Goal: Information Seeking & Learning: Learn about a topic

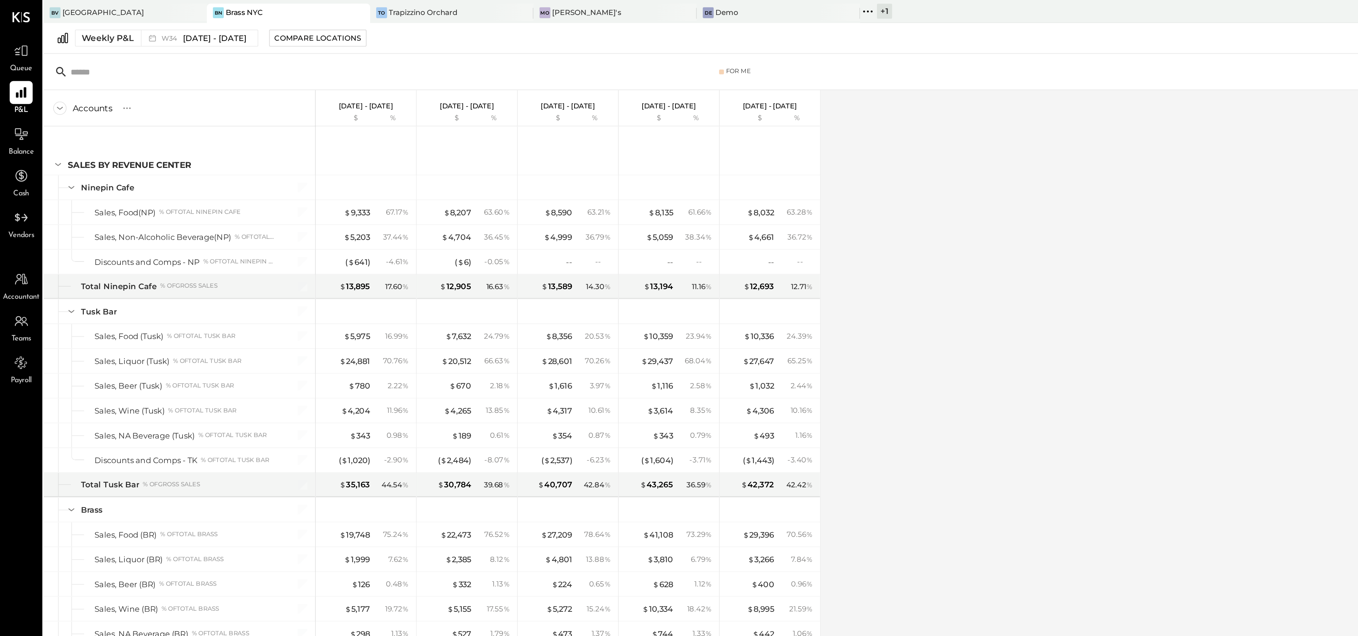
scroll to position [654, 0]
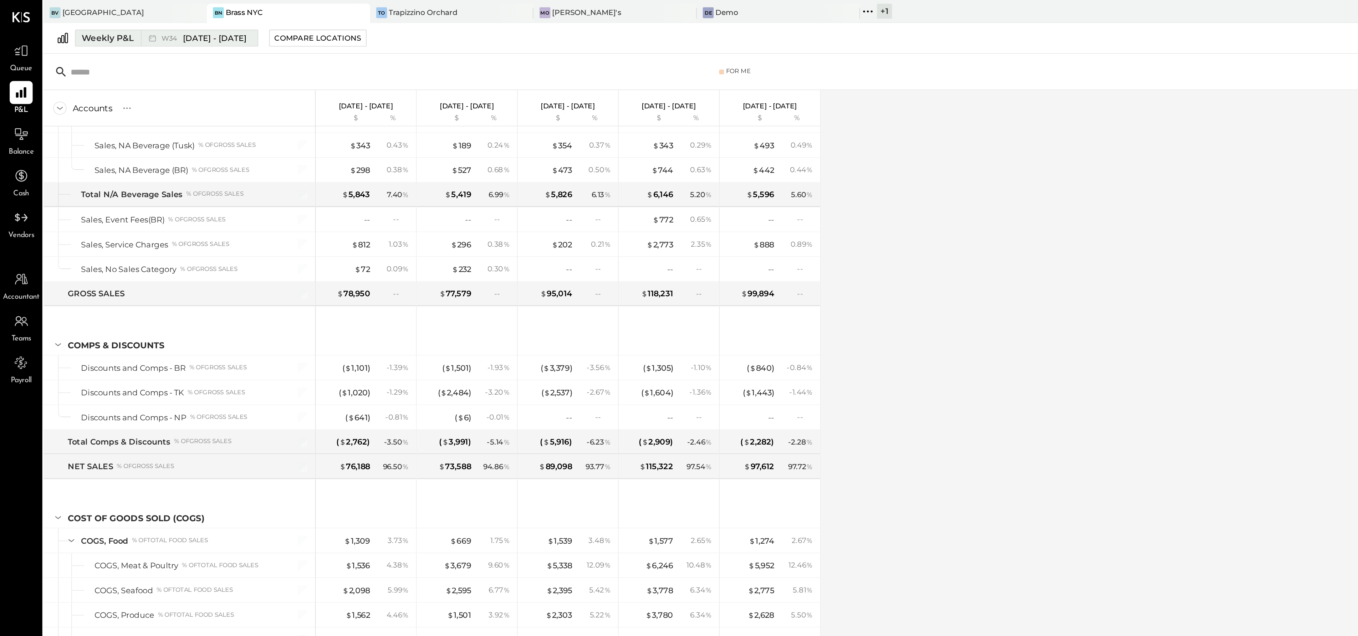
click at [126, 24] on span "Aug 18 - 24, 2025" at bounding box center [126, 22] width 37 height 7
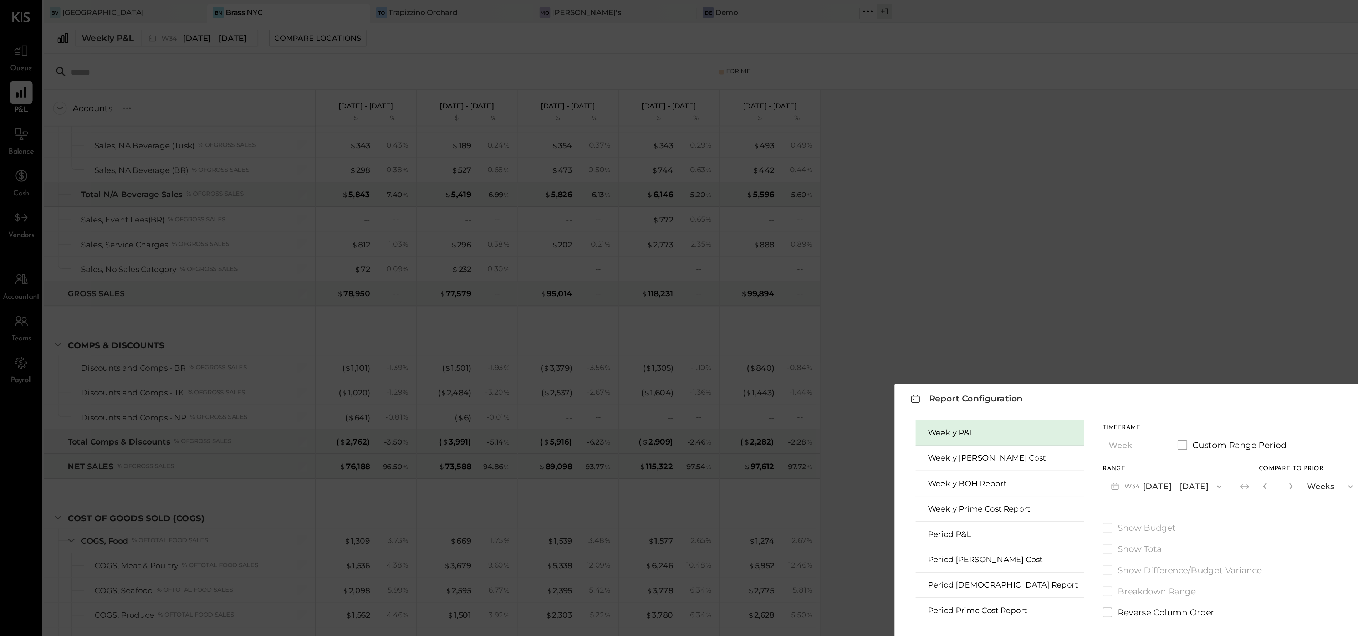
drag, startPoint x: 637, startPoint y: 234, endPoint x: 607, endPoint y: 167, distance: 73.3
click at [607, 167] on div "Report Configuration × Weekly P&L Weekly Bev Cost Weekly BOH Report Weekly Prim…" at bounding box center [679, 318] width 1358 height 636
click at [578, 255] on div "Weekly P&L" at bounding box center [591, 255] width 88 height 7
click at [583, 314] on div "Period P&L" at bounding box center [591, 315] width 88 height 7
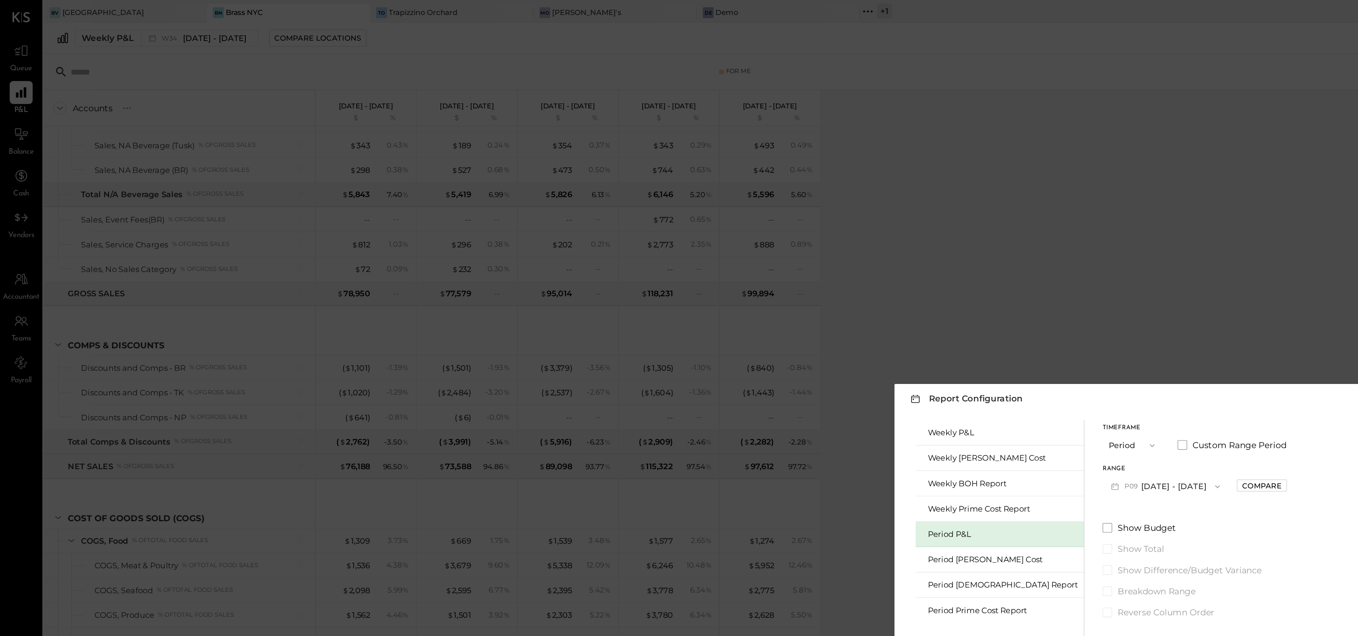
click at [583, 314] on div "Period P&L" at bounding box center [591, 315] width 88 height 7
click at [677, 261] on icon "button" at bounding box center [680, 263] width 6 height 6
click at [686, 286] on button "P09 Aug 25 - Sep 28, 2025" at bounding box center [687, 286] width 74 height 13
click at [686, 303] on div "P08 Jul 28 - Aug 24, 2025" at bounding box center [691, 303] width 81 height 15
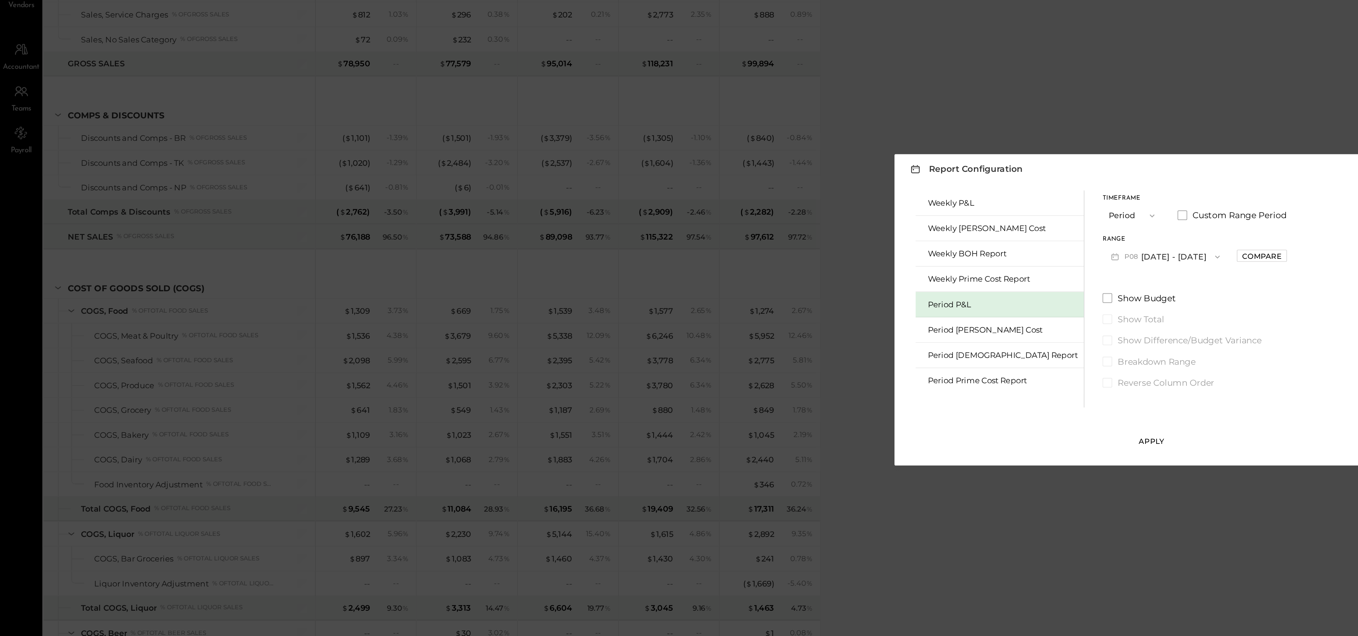
click at [680, 395] on div "Apply" at bounding box center [679, 396] width 15 height 6
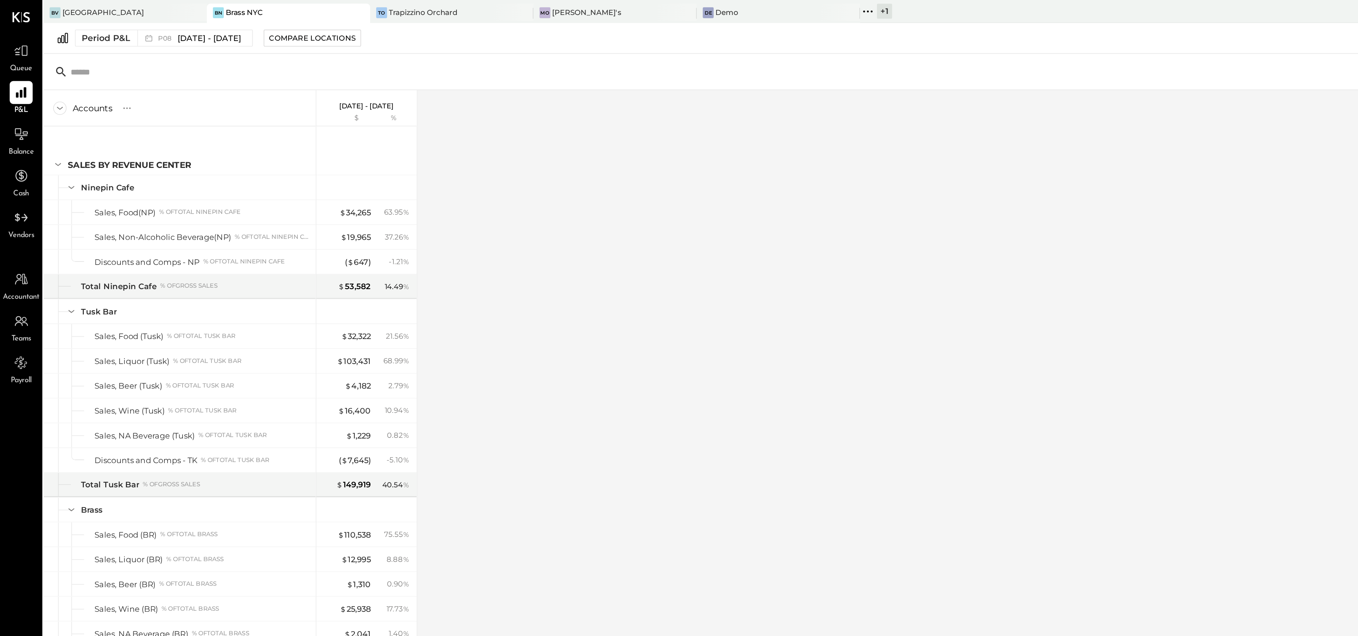
scroll to position [1118, 0]
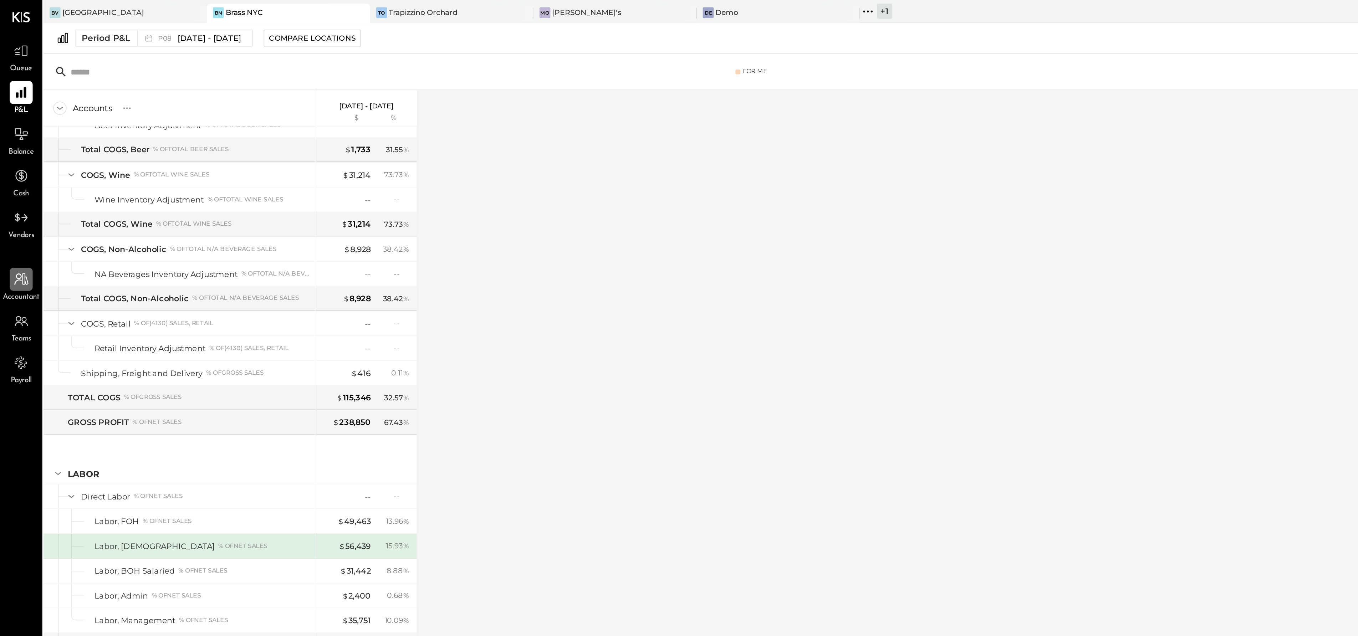
click at [7, 165] on div at bounding box center [13, 165] width 14 height 14
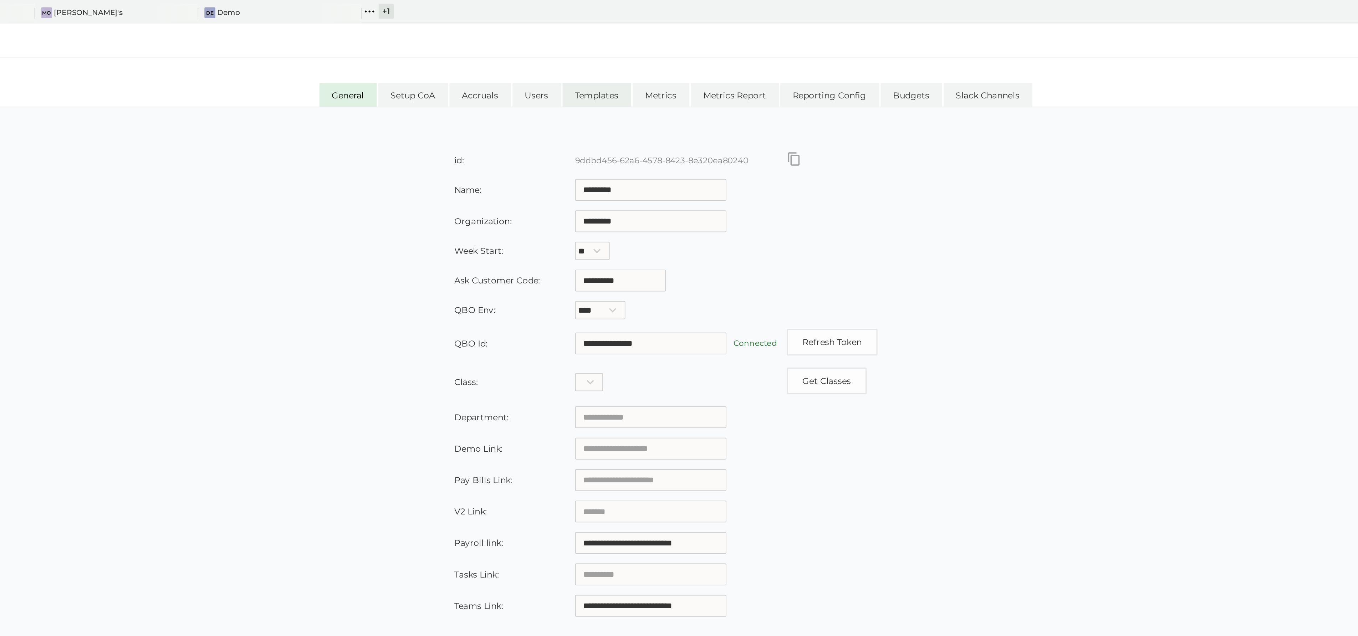
click at [653, 57] on li "Templates" at bounding box center [645, 56] width 41 height 14
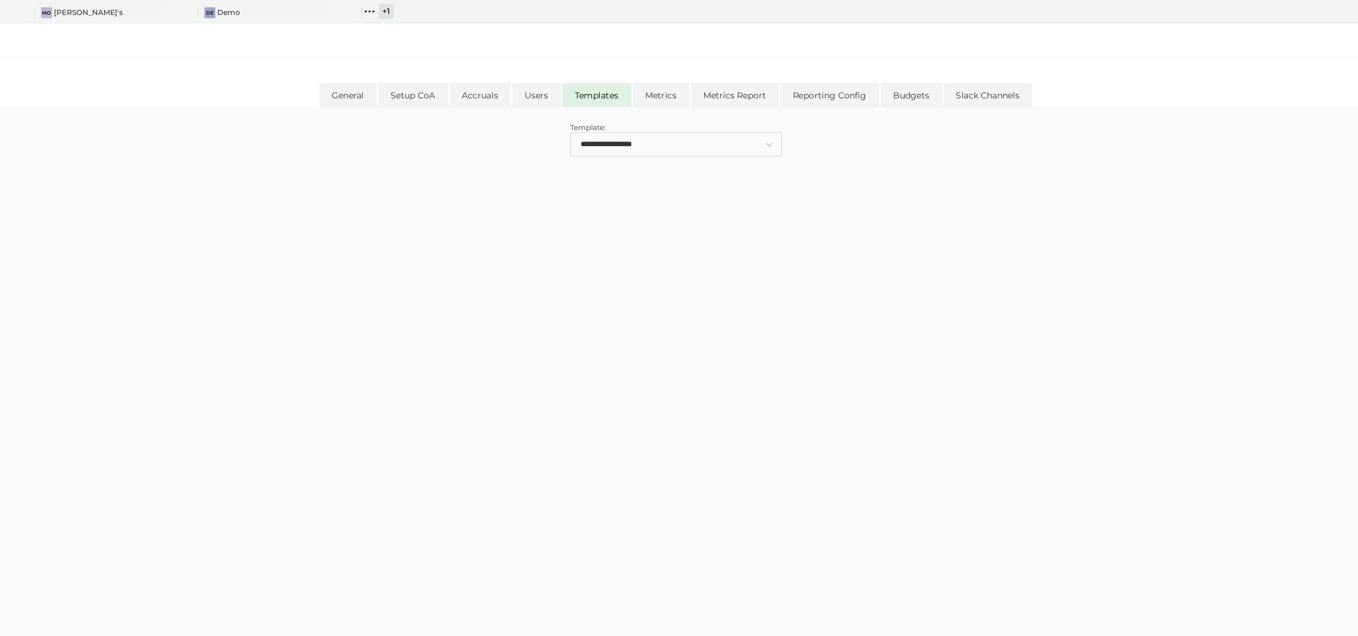
click at [718, 80] on select "**********" at bounding box center [692, 85] width 125 height 14
select select "**********"
click at [630, 78] on select "**********" at bounding box center [692, 85] width 125 height 14
select select "**********"
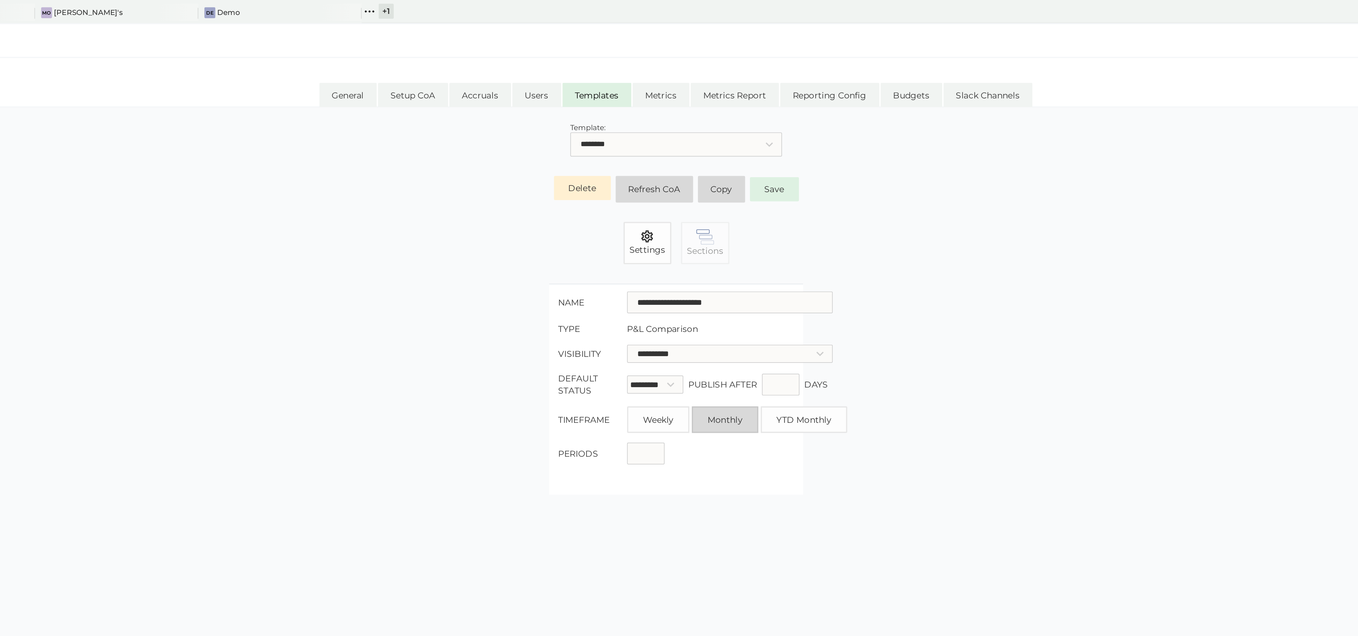
click at [727, 248] on label "Monthly" at bounding box center [720, 248] width 39 height 16
select select
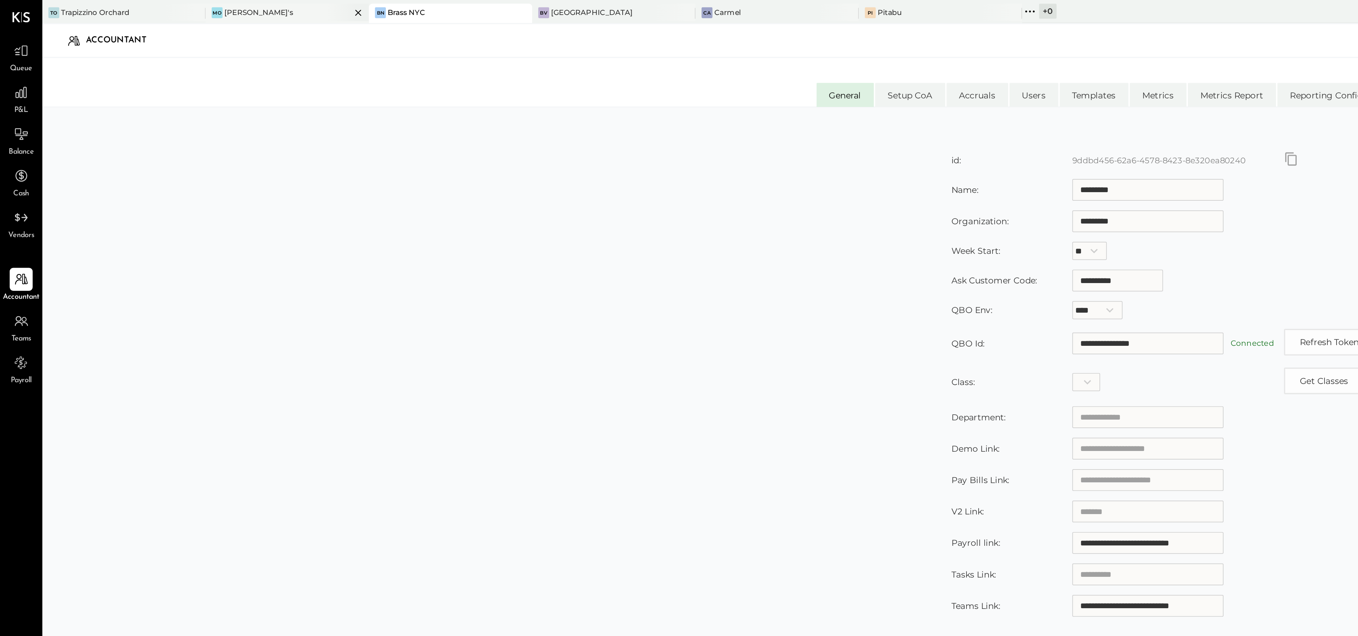
click at [160, 9] on div "[PERSON_NAME]'s" at bounding box center [164, 7] width 86 height 6
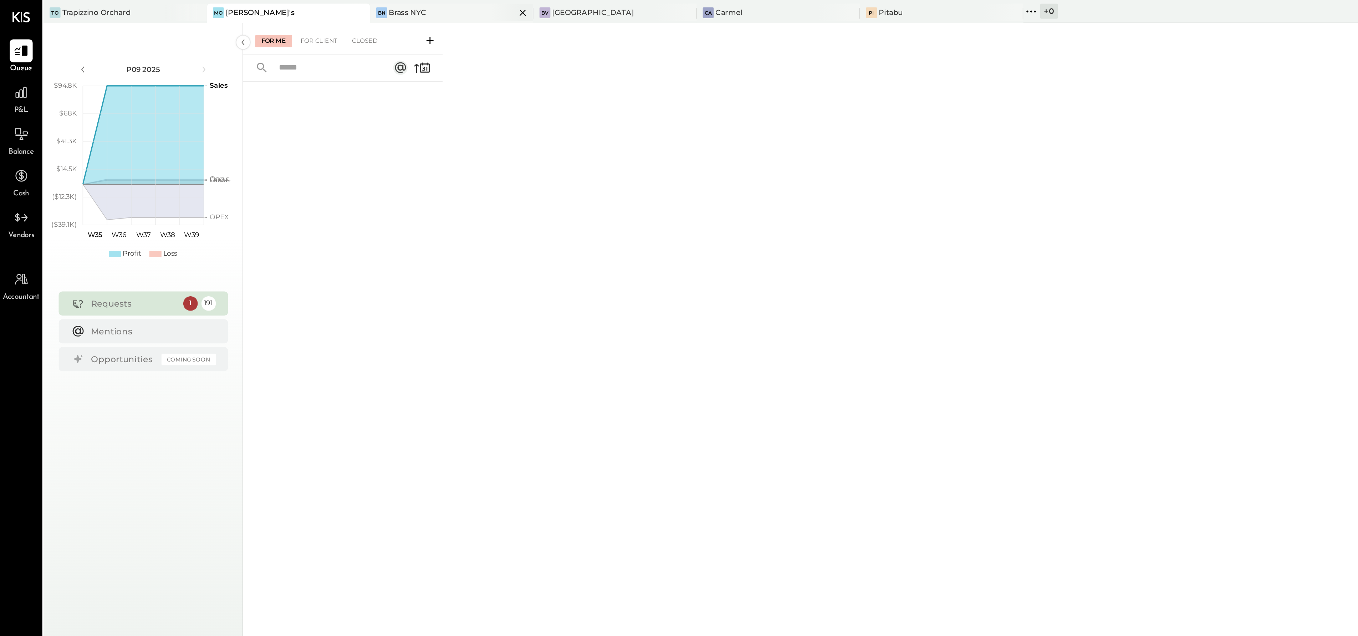
click at [247, 9] on div "Brass NYC" at bounding box center [240, 7] width 22 height 6
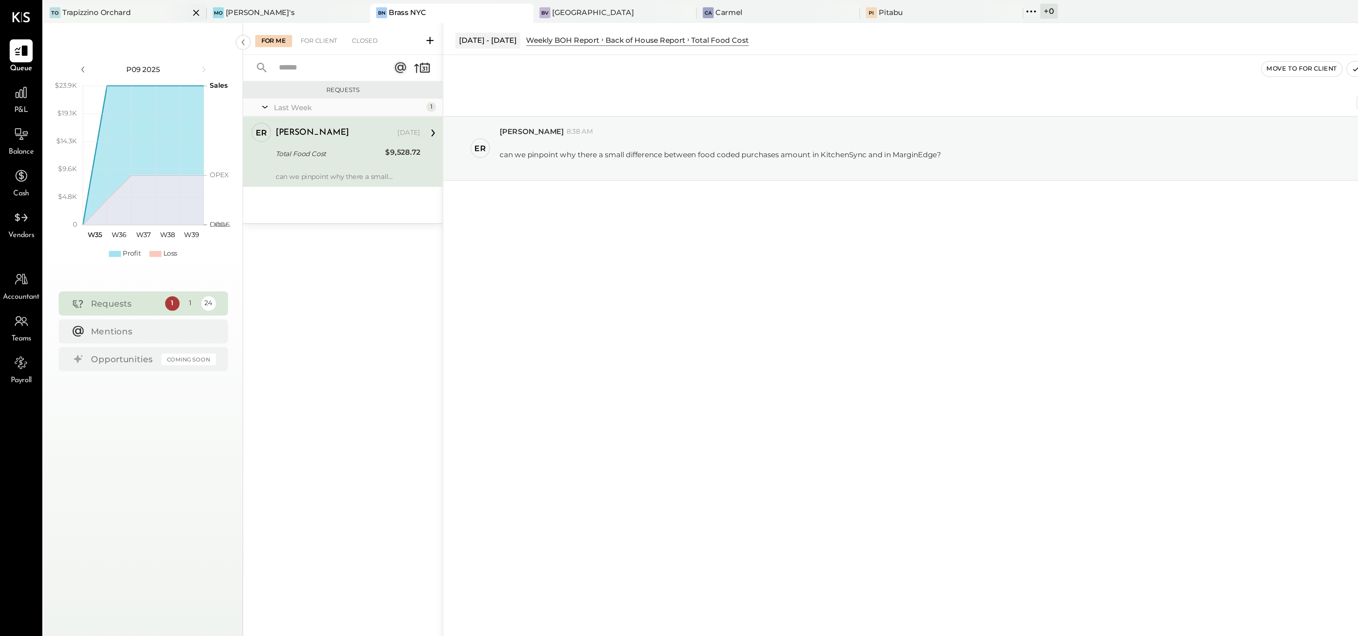
click at [80, 7] on div "TO Trapizzino Orchard" at bounding box center [69, 7] width 86 height 6
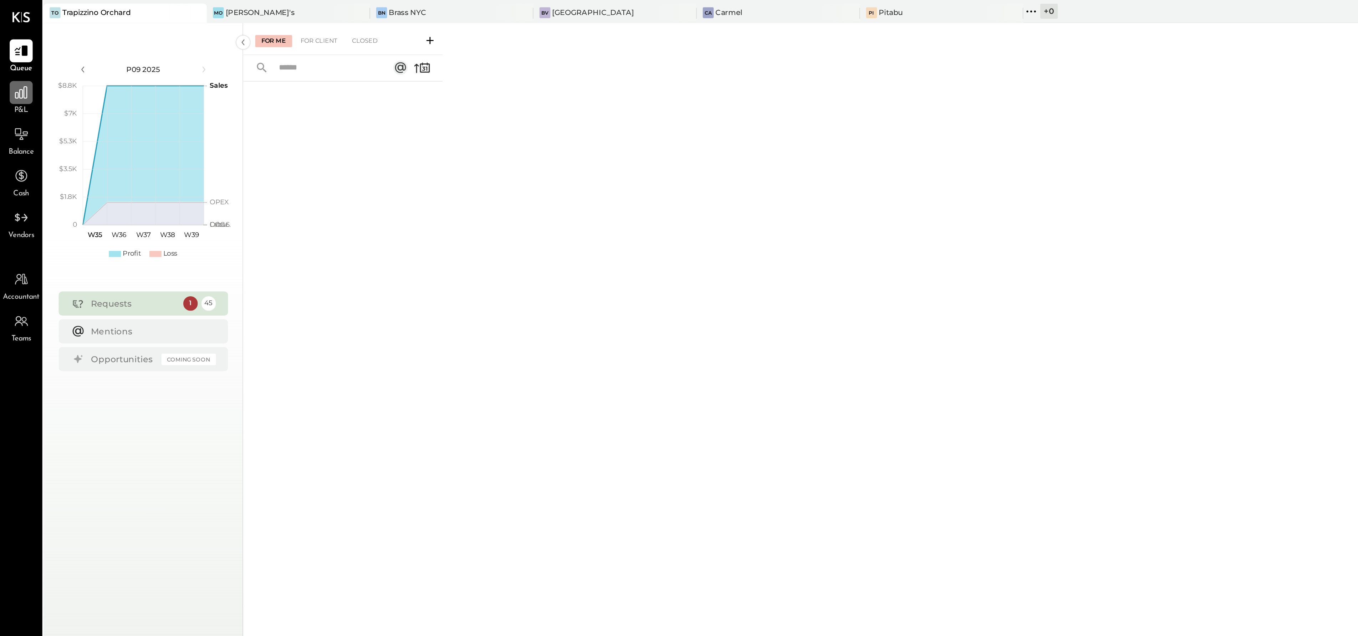
click at [11, 53] on icon at bounding box center [12, 54] width 9 height 9
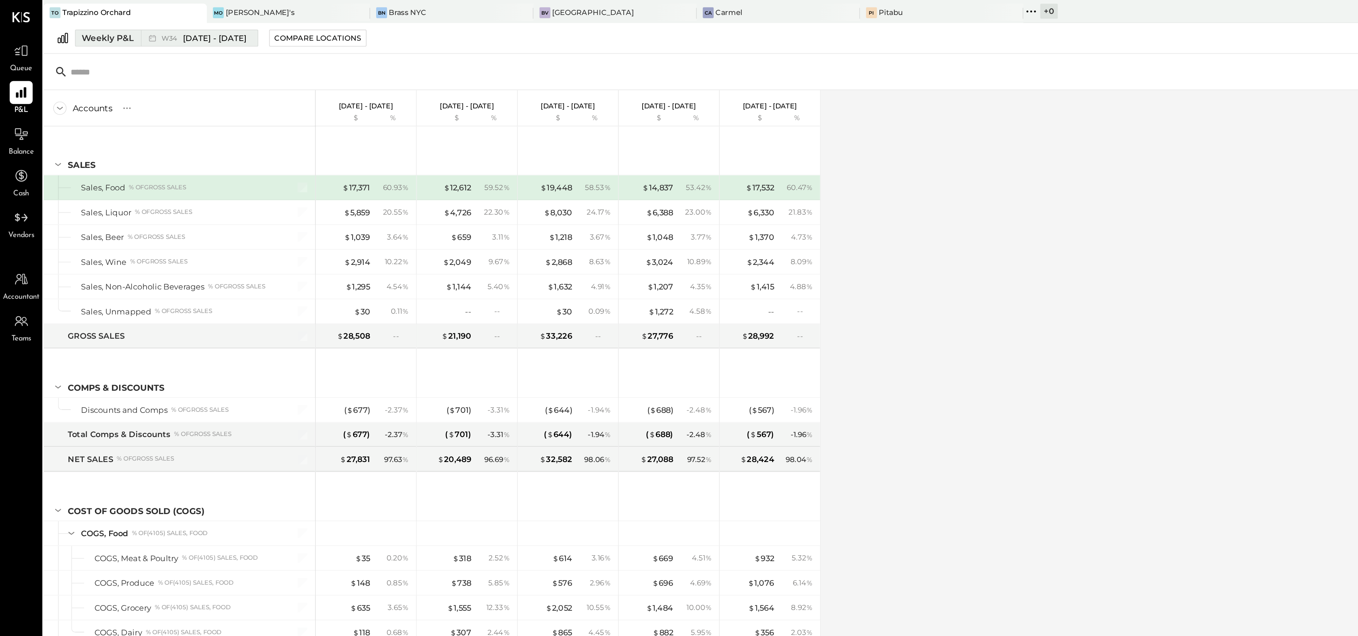
click at [119, 22] on span "Aug 18 - 24, 2025" at bounding box center [126, 22] width 37 height 7
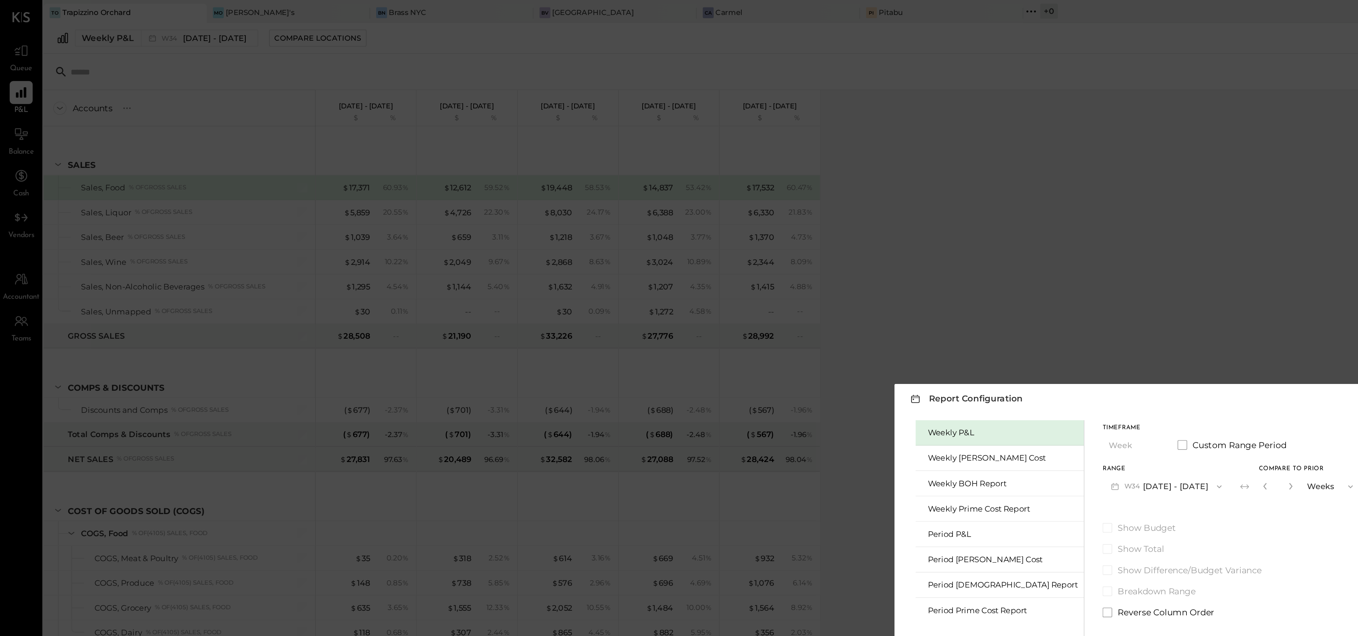
click at [590, 191] on div "Report Configuration × Weekly P&L Weekly Bev Cost Weekly BOH Report Weekly Prim…" at bounding box center [679, 318] width 1358 height 636
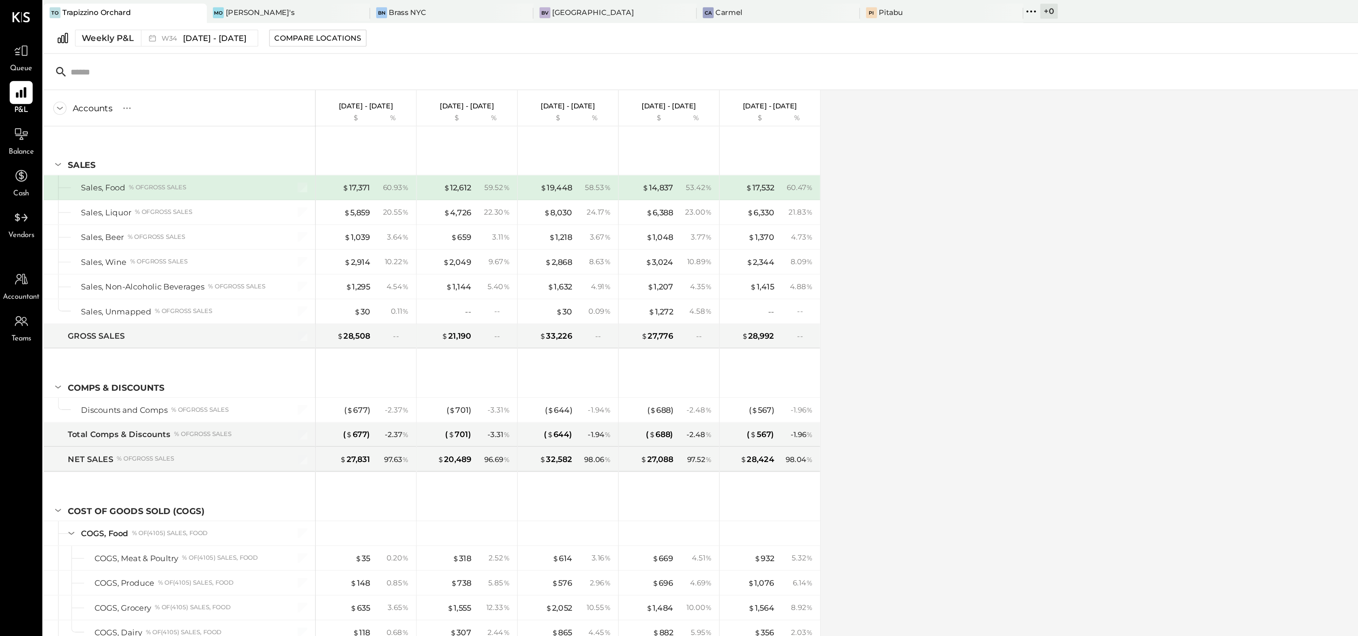
click at [219, 62] on p "Aug 18 - 24, 2025" at bounding box center [216, 62] width 32 height 5
click at [203, 61] on p "Aug 18 - 24, 2025" at bounding box center [216, 62] width 32 height 5
click at [122, 22] on span "Aug 18 - 24, 2025" at bounding box center [126, 22] width 37 height 7
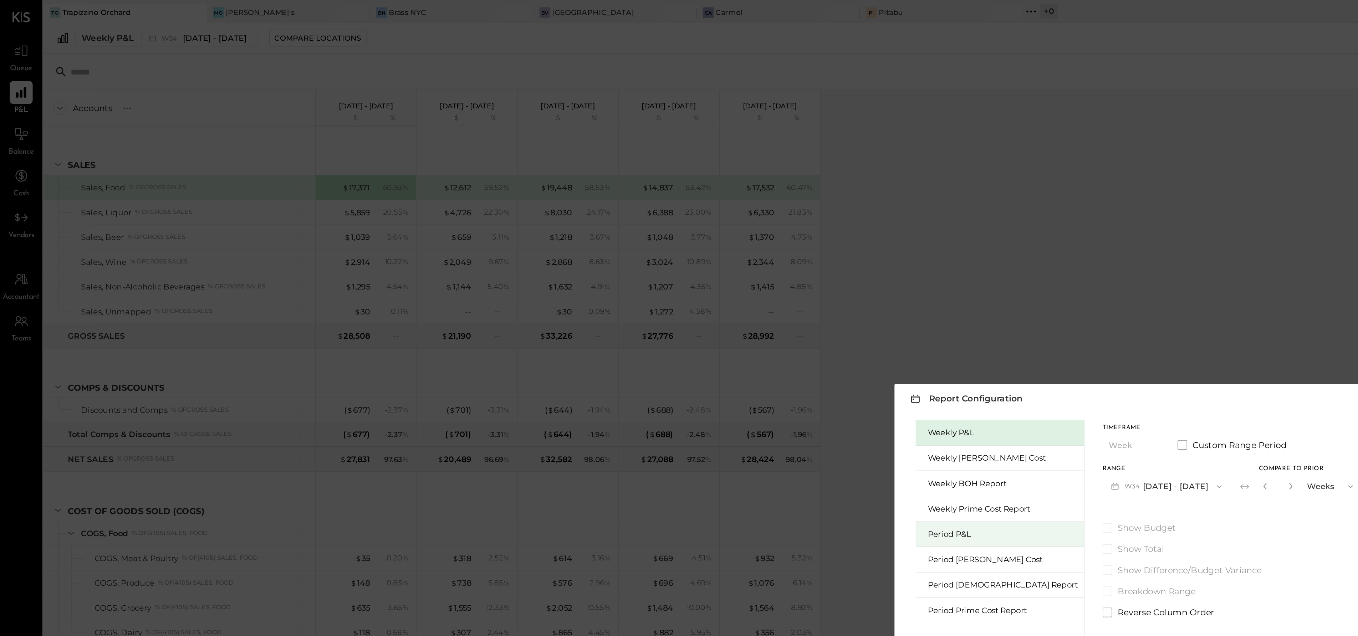
click at [579, 316] on div "Period P&L" at bounding box center [591, 315] width 88 height 7
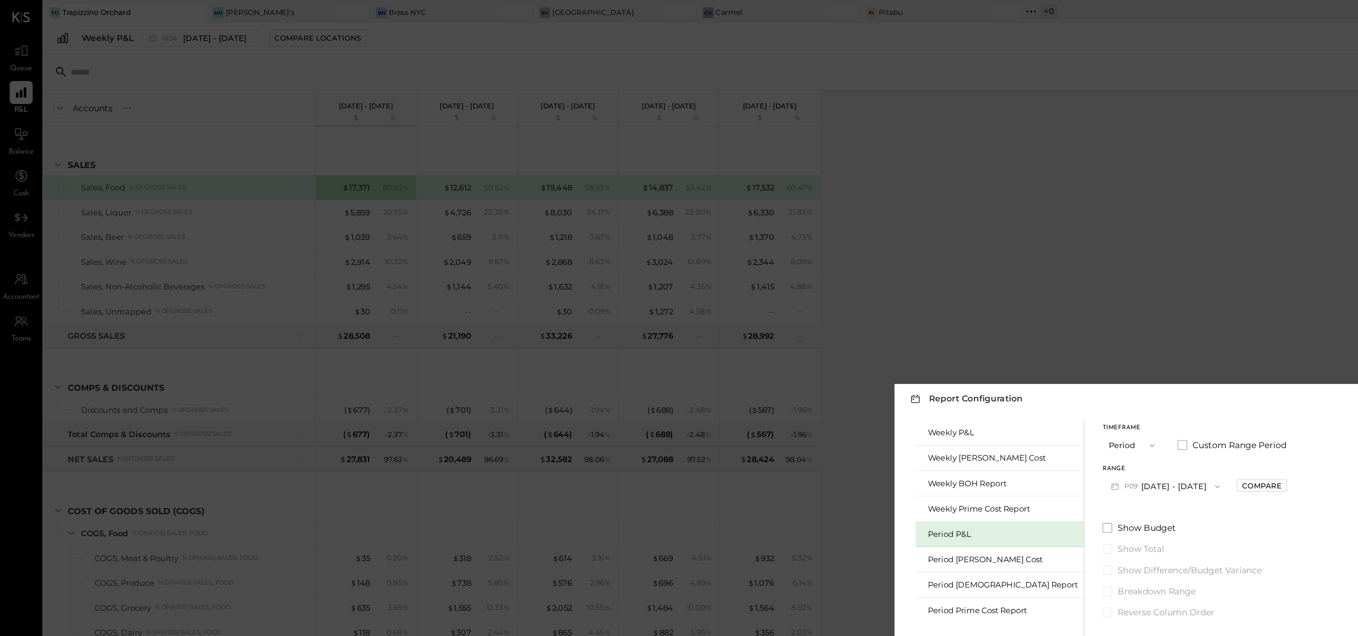
click at [661, 286] on button "P09 Aug 25 - Sep 28, 2025" at bounding box center [687, 286] width 74 height 13
click at [674, 304] on span "[DATE] - [DATE]" at bounding box center [684, 303] width 34 height 6
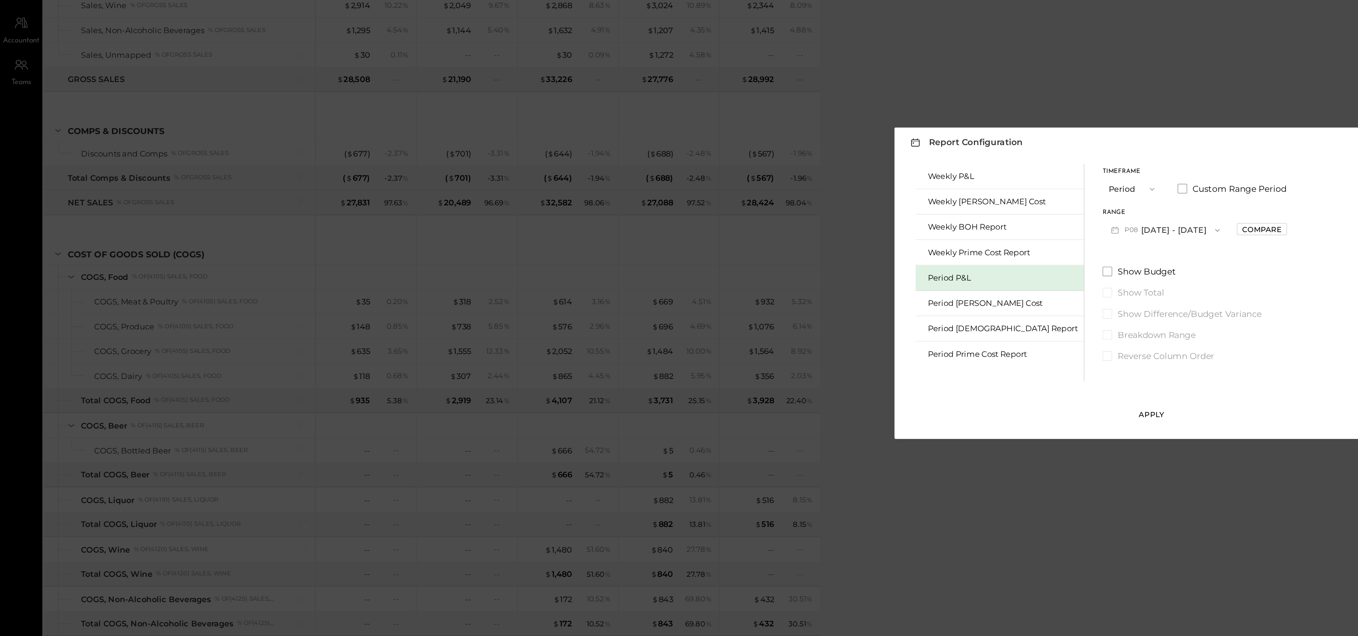
click at [678, 397] on div "Apply" at bounding box center [679, 396] width 15 height 6
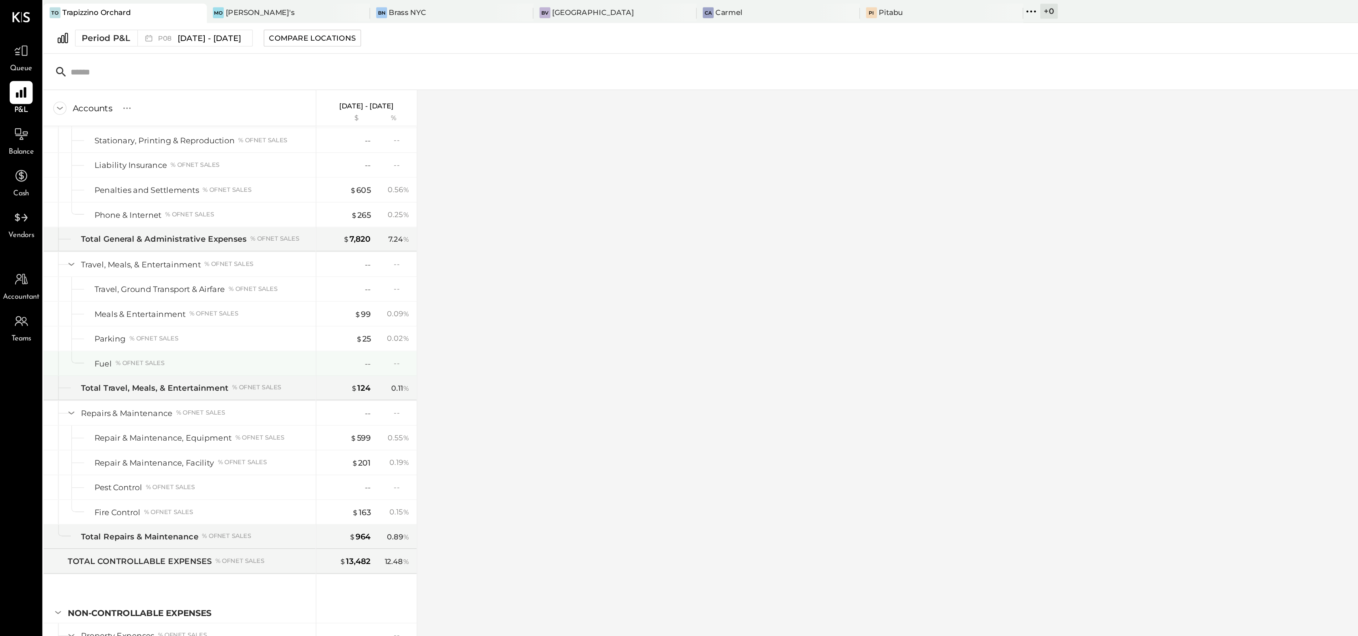
scroll to position [1086, 0]
drag, startPoint x: 357, startPoint y: 181, endPoint x: 391, endPoint y: 243, distance: 70.8
click at [391, 243] on div "Accounts S % GL Jul 28 - Aug 24, 2025 $ % SALES Sales, Food % of GROSS SALES Sa…" at bounding box center [678, 336] width 1305 height 566
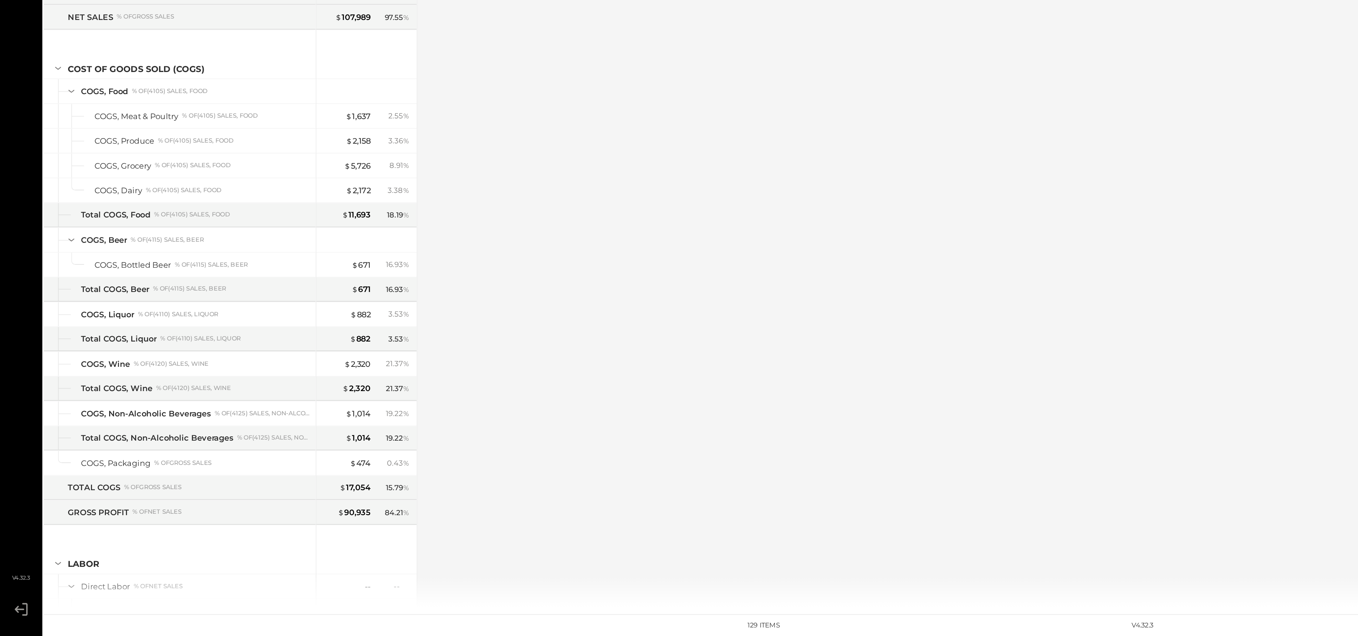
scroll to position [0, 0]
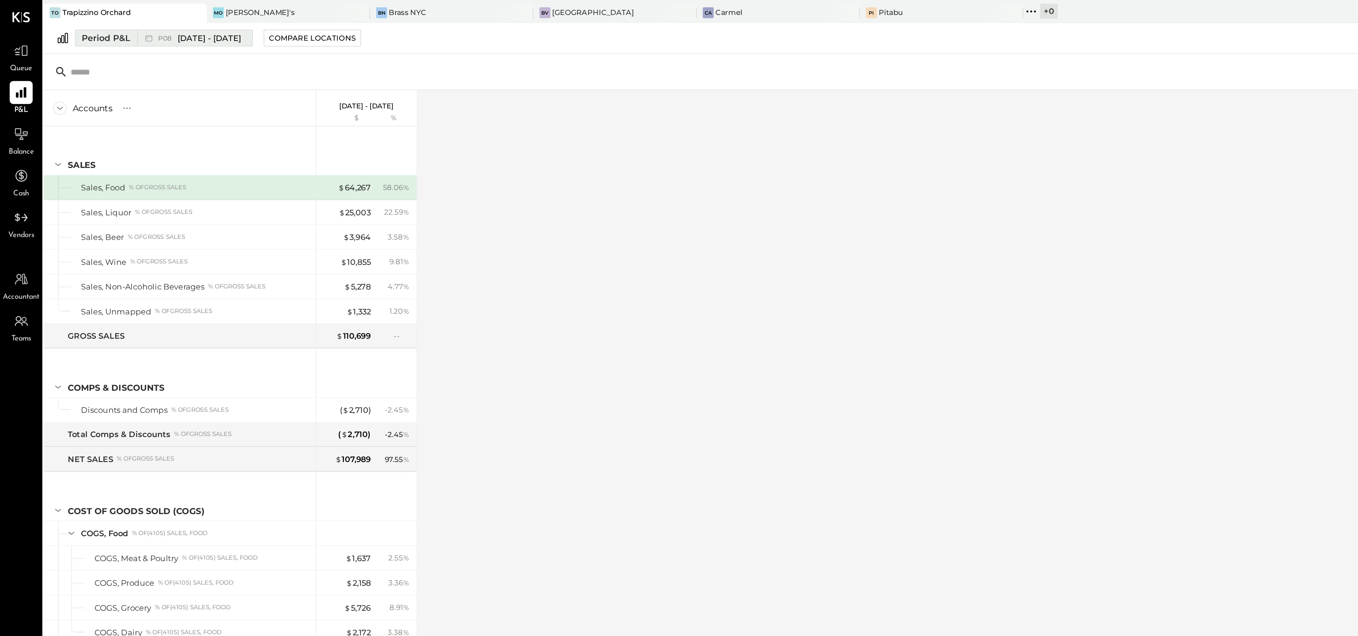
click at [118, 21] on span "[DATE] - [DATE]" at bounding box center [123, 22] width 37 height 7
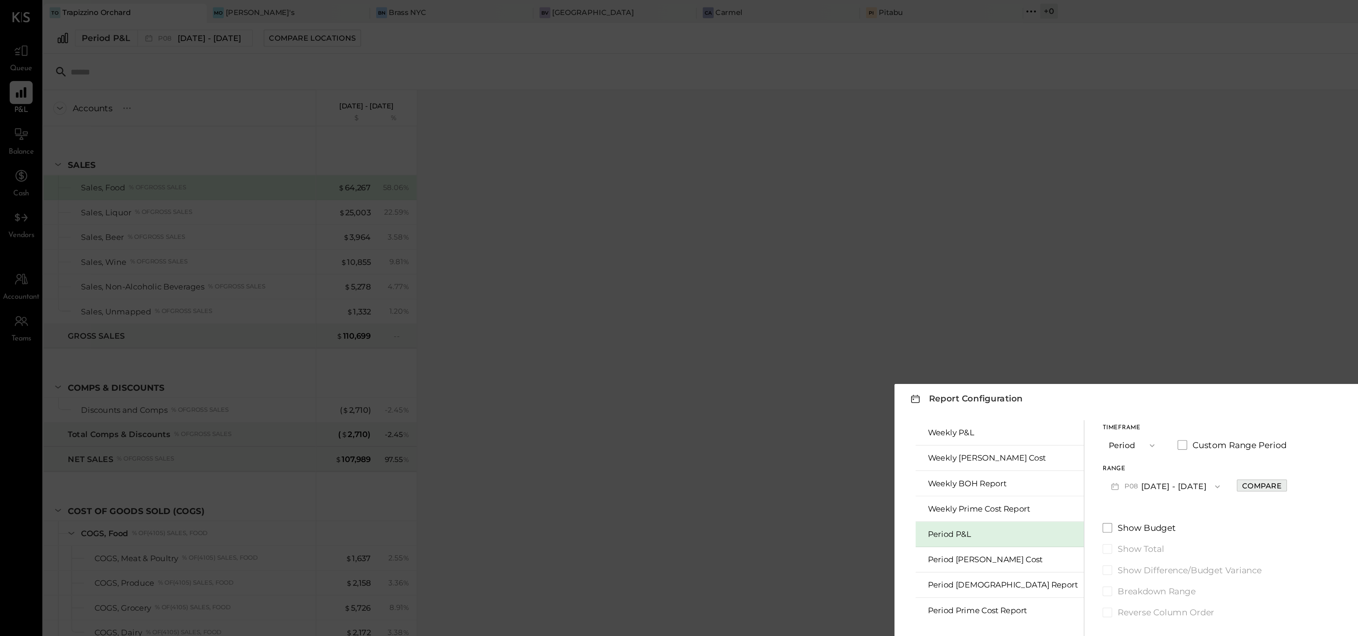
click at [733, 286] on div "Compare" at bounding box center [744, 287] width 23 height 6
click at [601, 222] on div "Report Configuration × Weekly P&L Weekly Bev Cost Weekly BOH Report Weekly Prim…" at bounding box center [679, 318] width 318 height 198
click at [758, 287] on icon "button" at bounding box center [760, 287] width 4 height 4
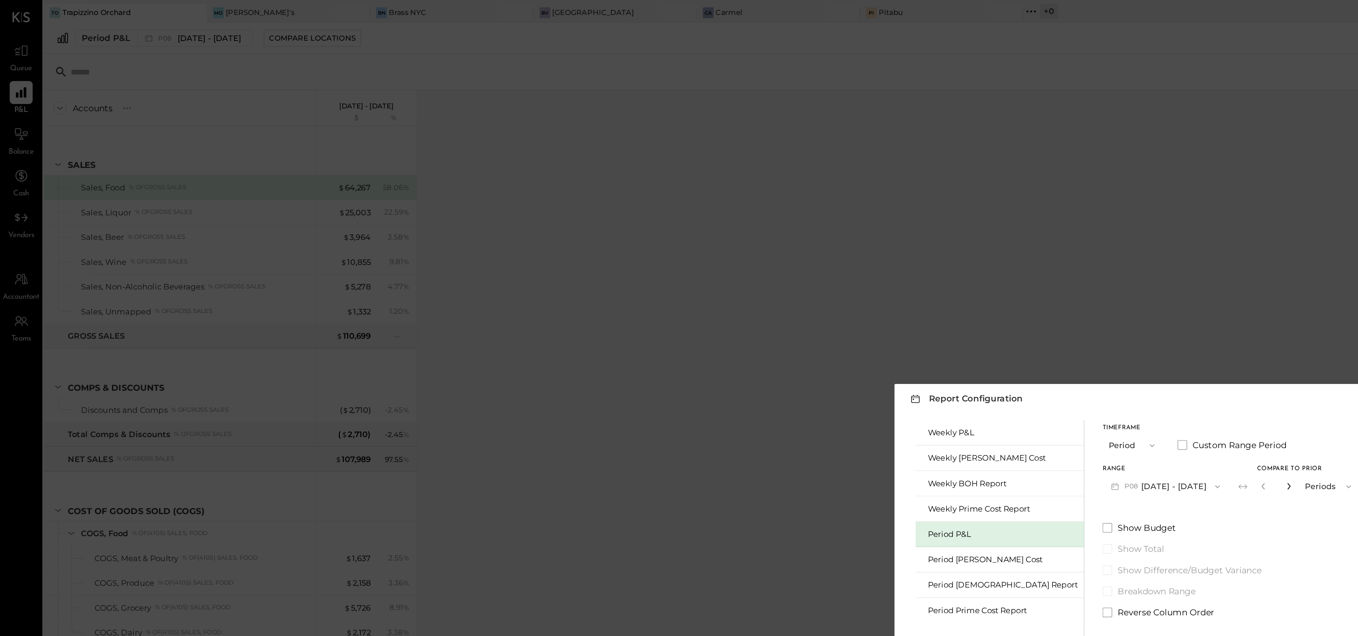
type input "*"
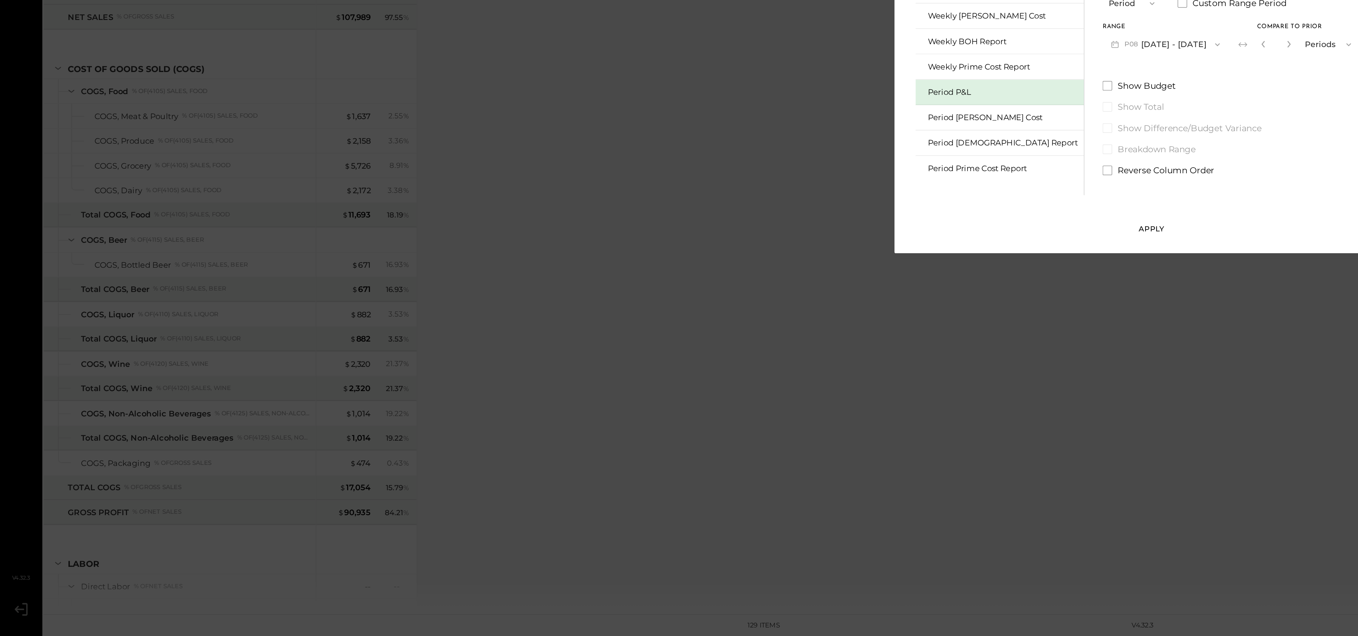
click at [678, 393] on div "Apply" at bounding box center [679, 396] width 15 height 6
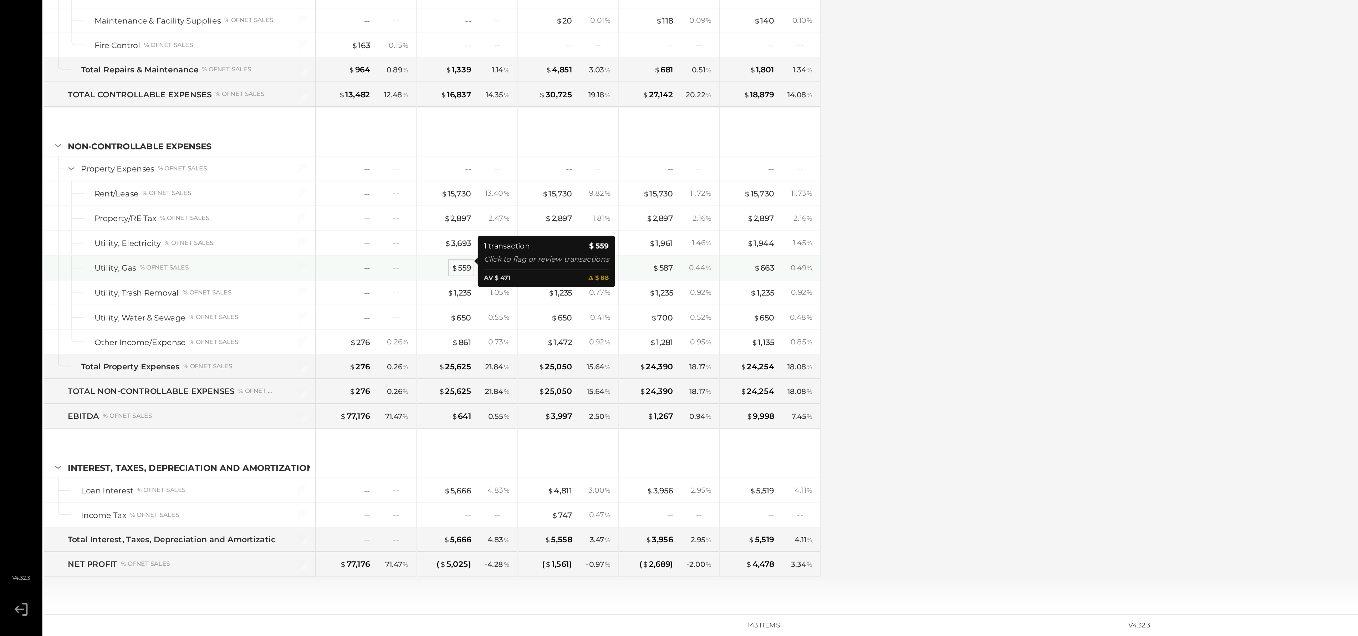
click at [274, 416] on div "$ 559" at bounding box center [272, 419] width 12 height 7
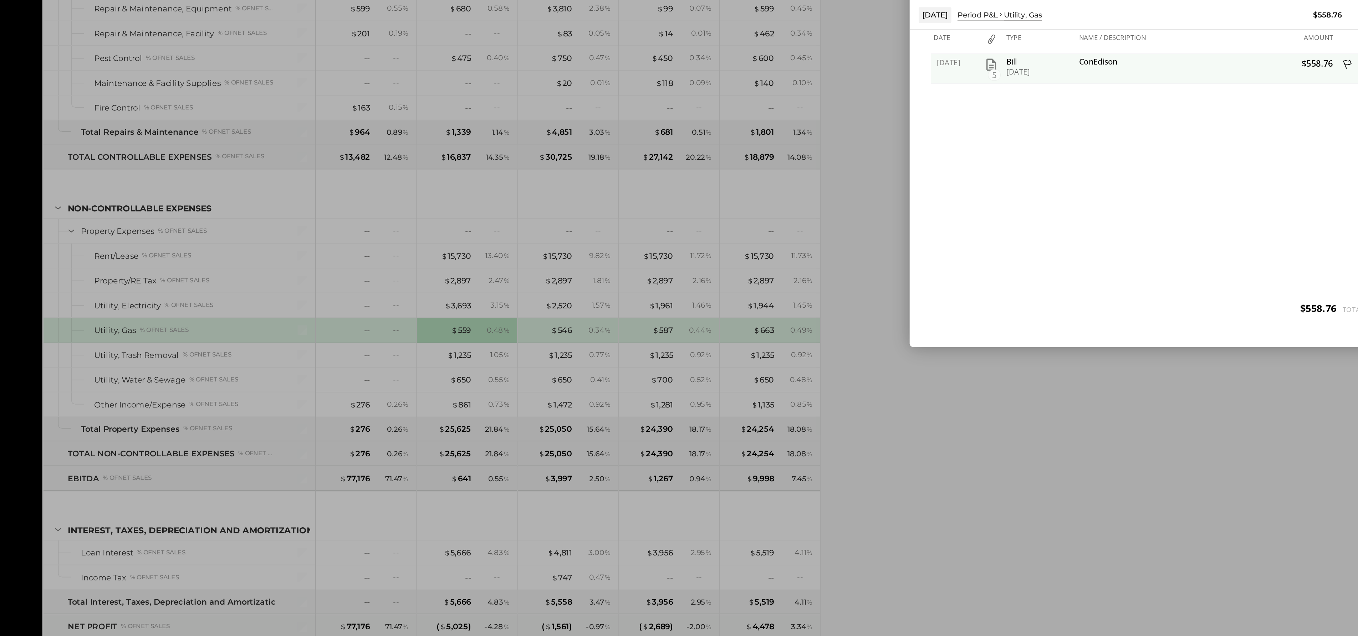
click at [585, 263] on icon "button" at bounding box center [584, 262] width 9 height 9
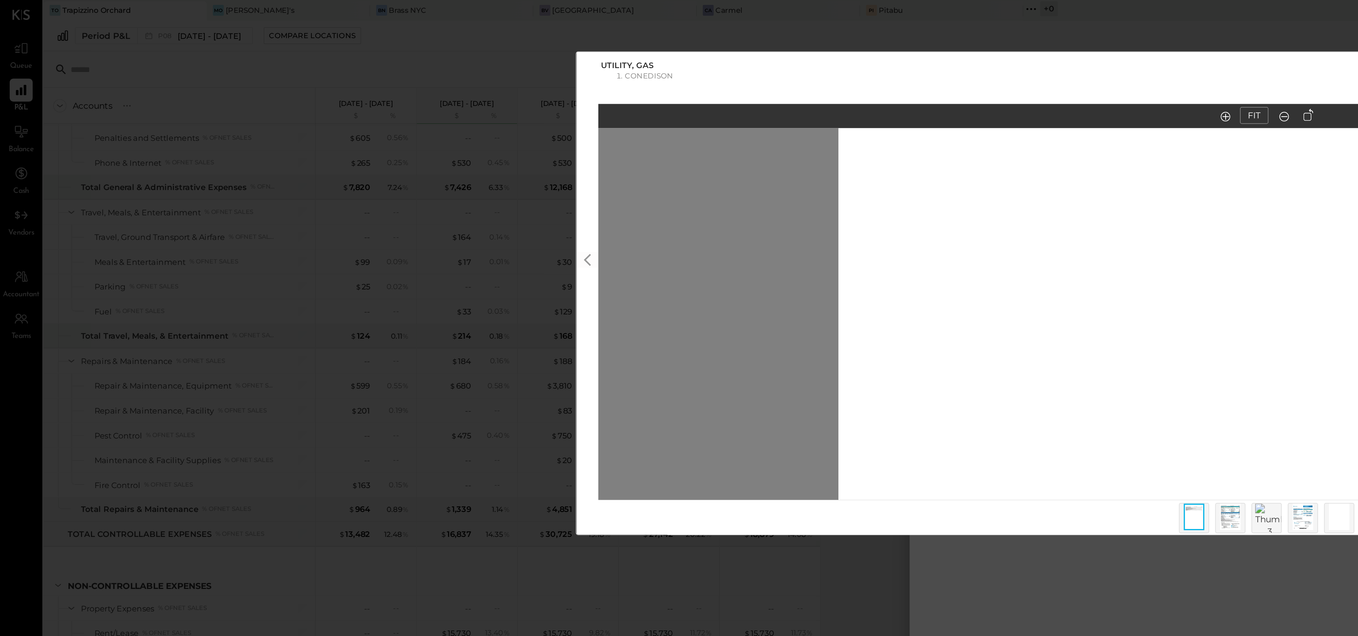
click at [728, 303] on img at bounding box center [726, 307] width 12 height 16
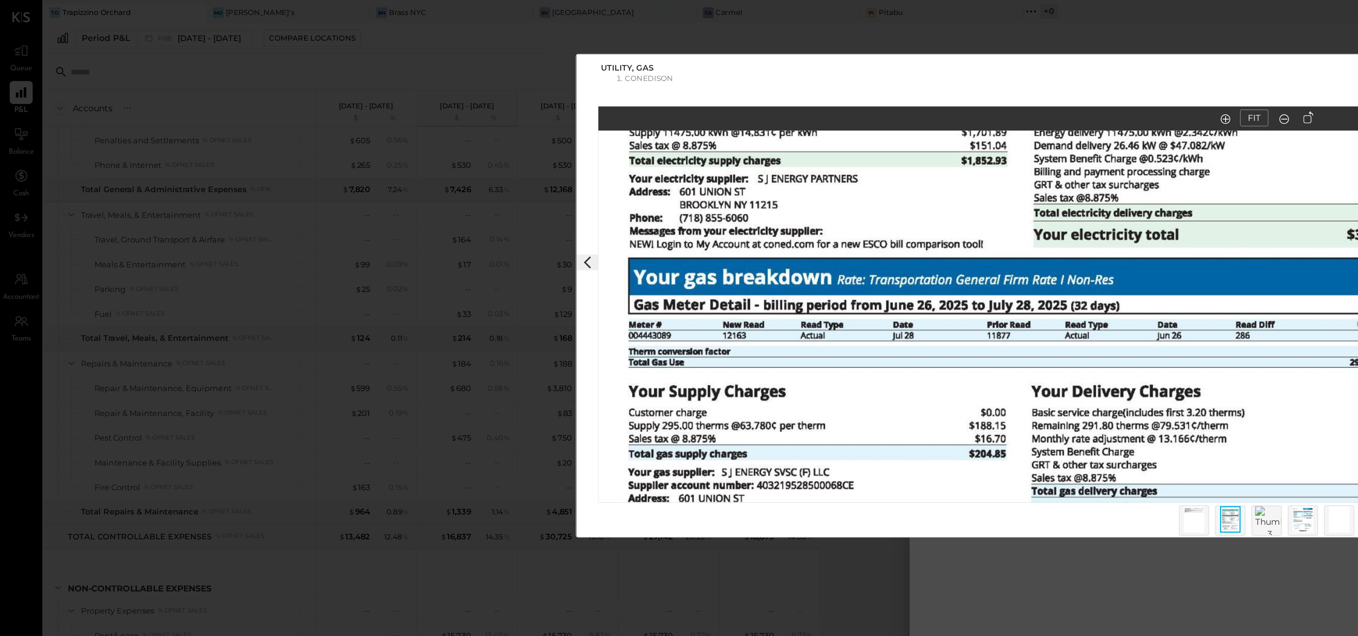
drag, startPoint x: 676, startPoint y: 187, endPoint x: 532, endPoint y: 333, distance: 205.6
click at [532, 334] on div "$558.76 Download Utility, Gas ConEdison FIT" at bounding box center [679, 318] width 1358 height 636
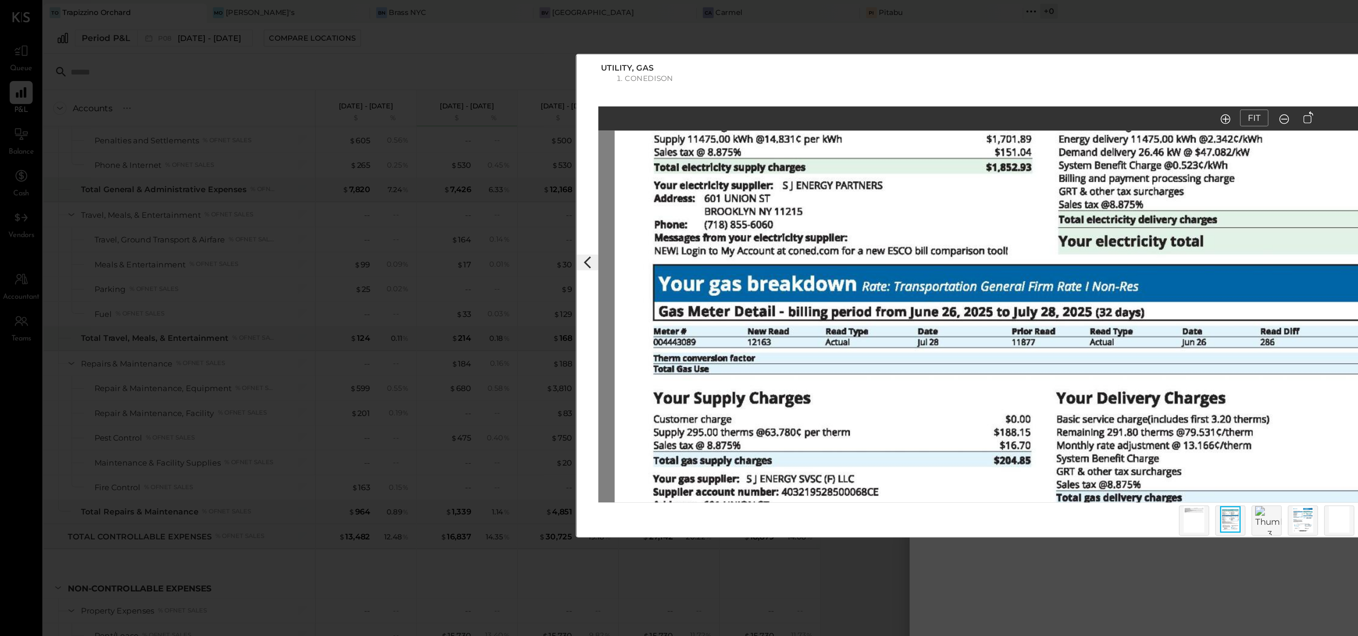
drag, startPoint x: 562, startPoint y: 157, endPoint x: 542, endPoint y: 320, distance: 163.9
click at [542, 320] on div "$558.76 Download Utility, Gas ConEdison FIT" at bounding box center [679, 318] width 1358 height 636
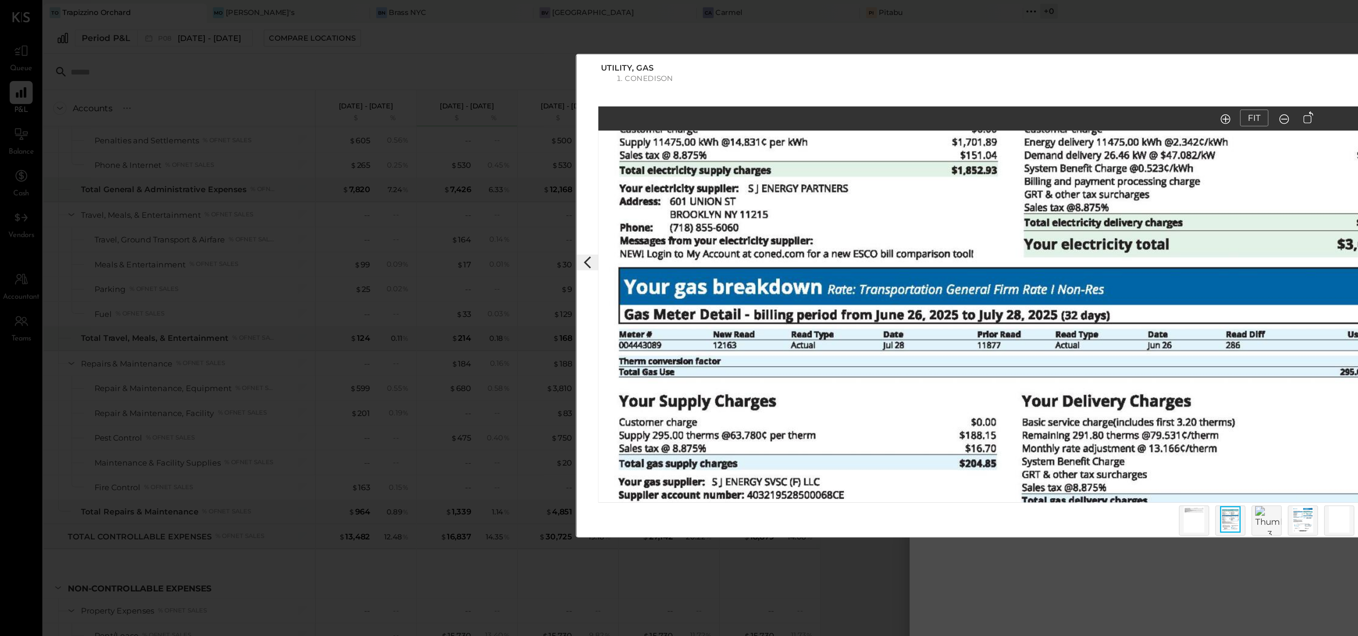
drag, startPoint x: 522, startPoint y: 166, endPoint x: 522, endPoint y: 344, distance: 177.7
click at [522, 344] on div "$558.76 Download Utility, Gas ConEdison FIT" at bounding box center [679, 318] width 1358 height 636
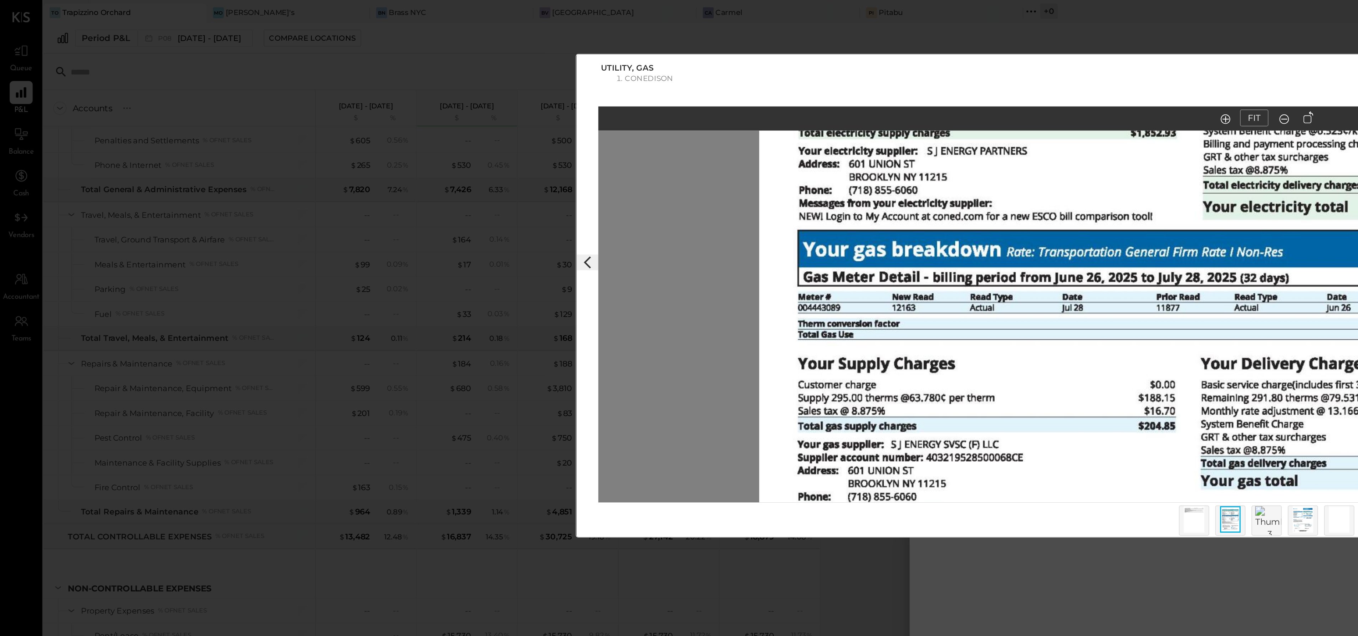
click at [768, 309] on img at bounding box center [768, 307] width 12 height 16
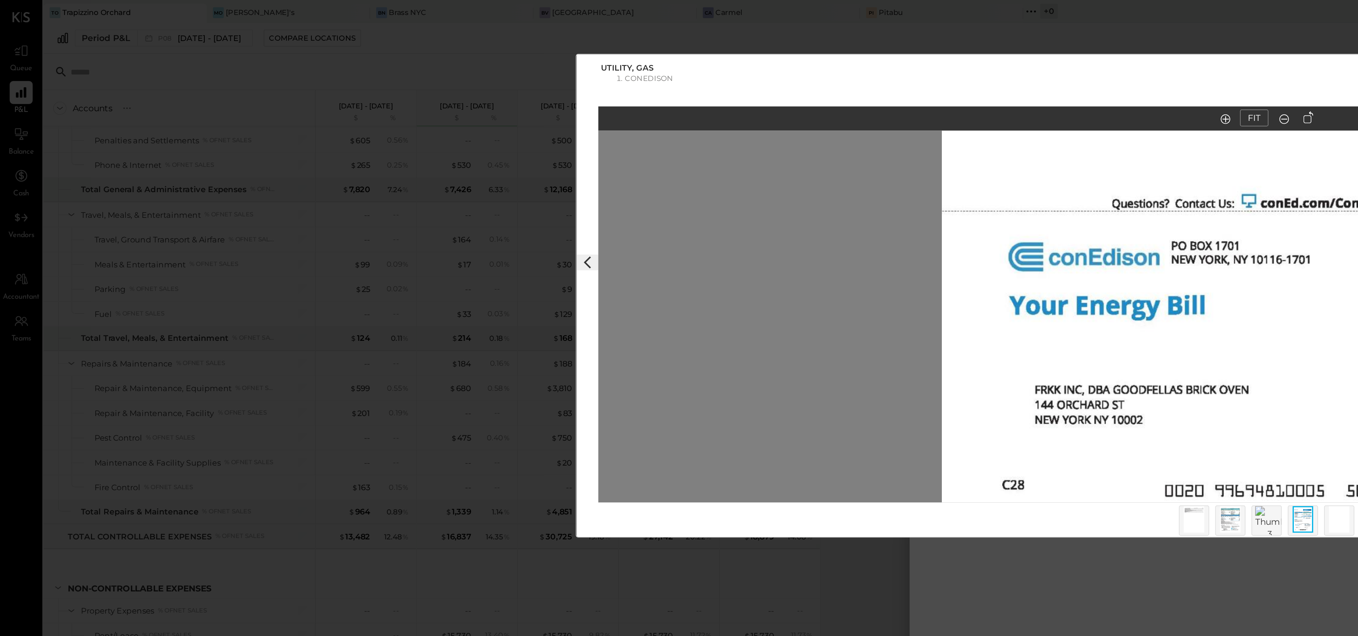
drag, startPoint x: 718, startPoint y: 103, endPoint x: 630, endPoint y: 107, distance: 87.5
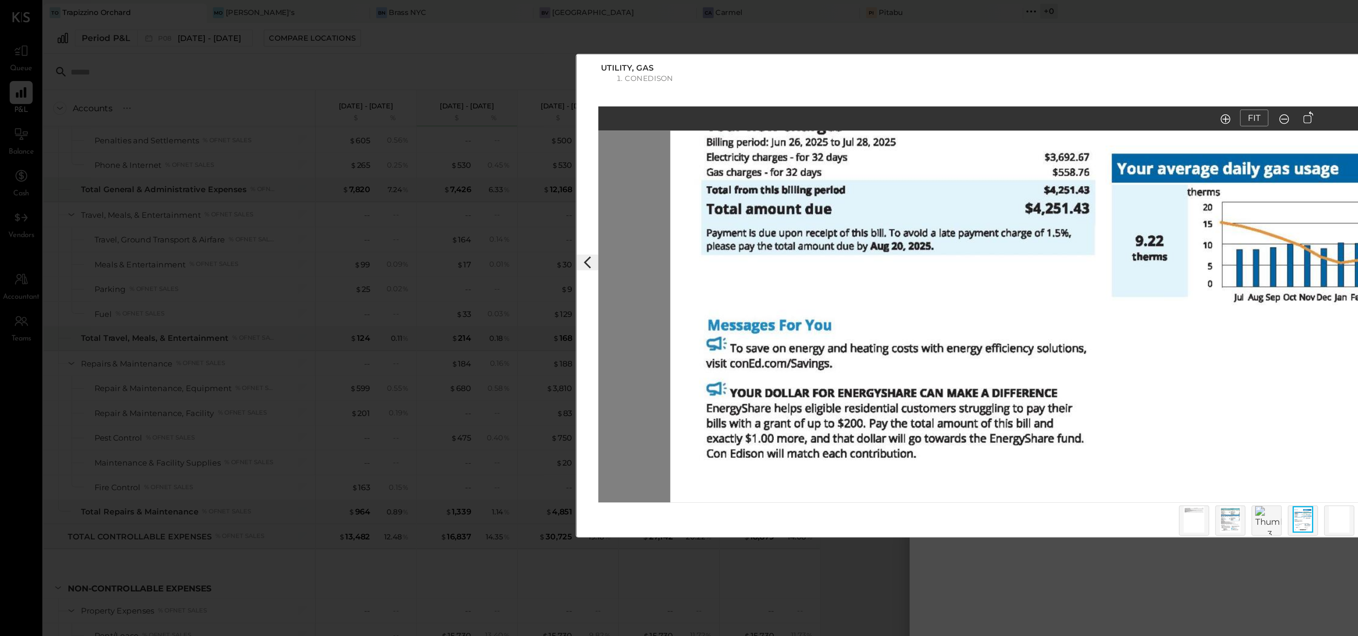
drag, startPoint x: 611, startPoint y: 100, endPoint x: 512, endPoint y: 312, distance: 233.8
click at [512, 312] on div "FIT" at bounding box center [747, 193] width 814 height 260
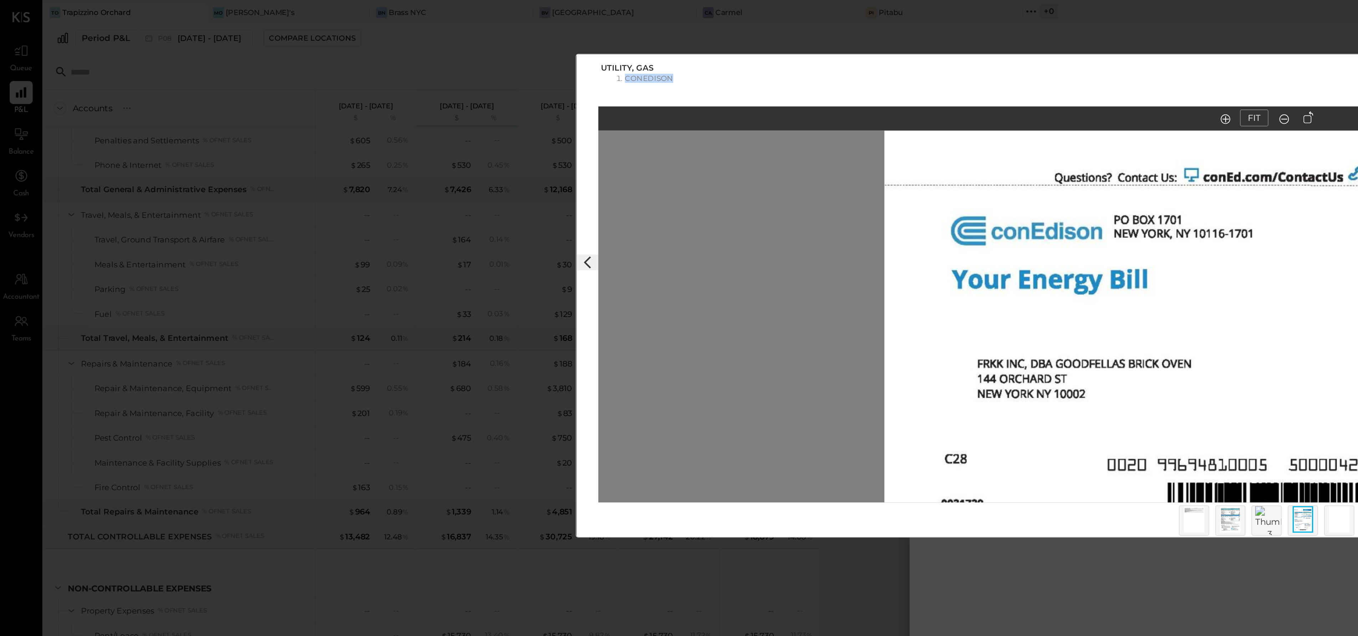
drag, startPoint x: 592, startPoint y: 45, endPoint x: 525, endPoint y: 41, distance: 67.2
click at [525, 42] on div "Utility, Gas ConEdison" at bounding box center [747, 44] width 814 height 25
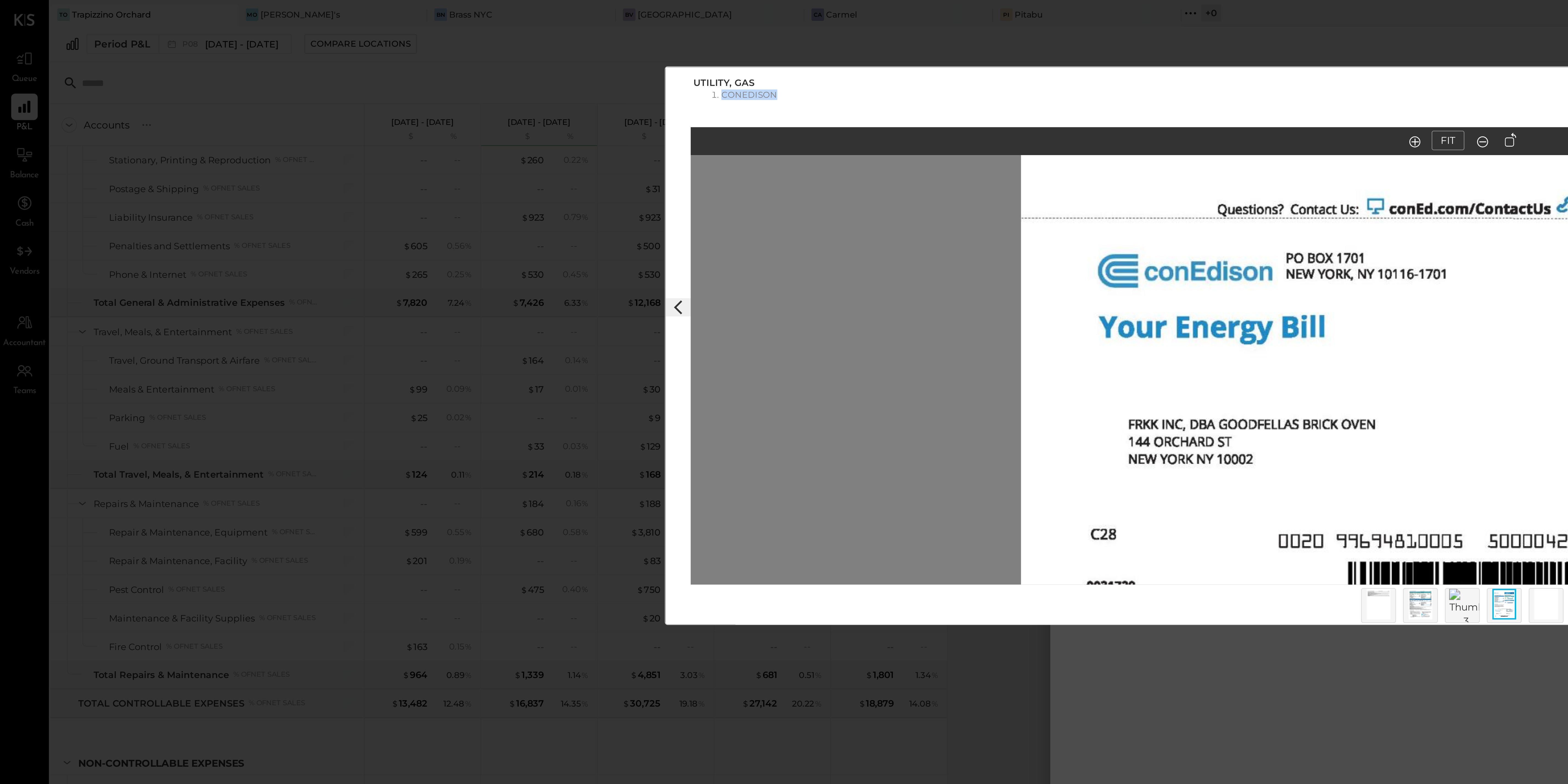
scroll to position [734, 0]
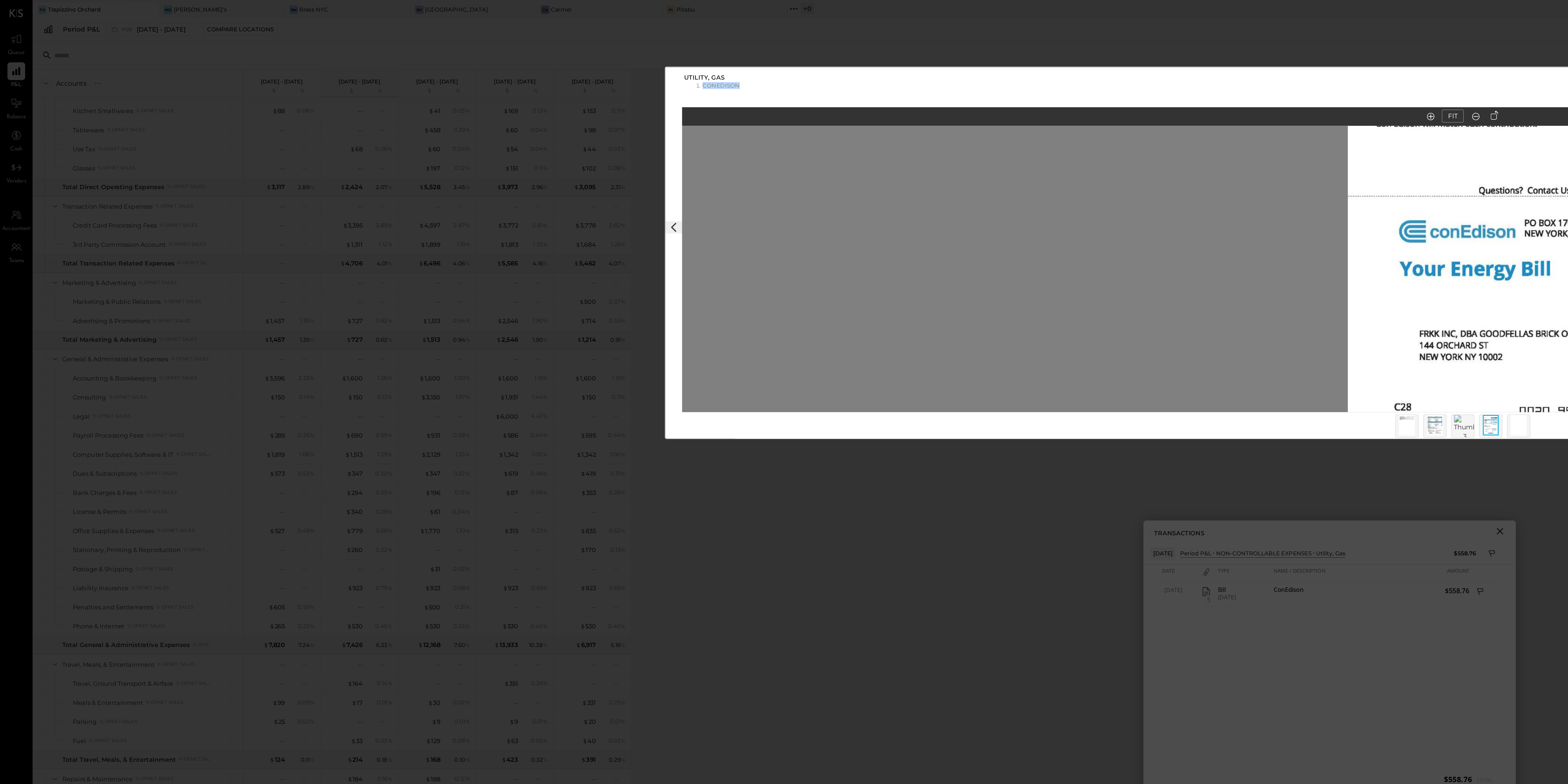
drag, startPoint x: 679, startPoint y: 55, endPoint x: 674, endPoint y: 53, distance: 5.4
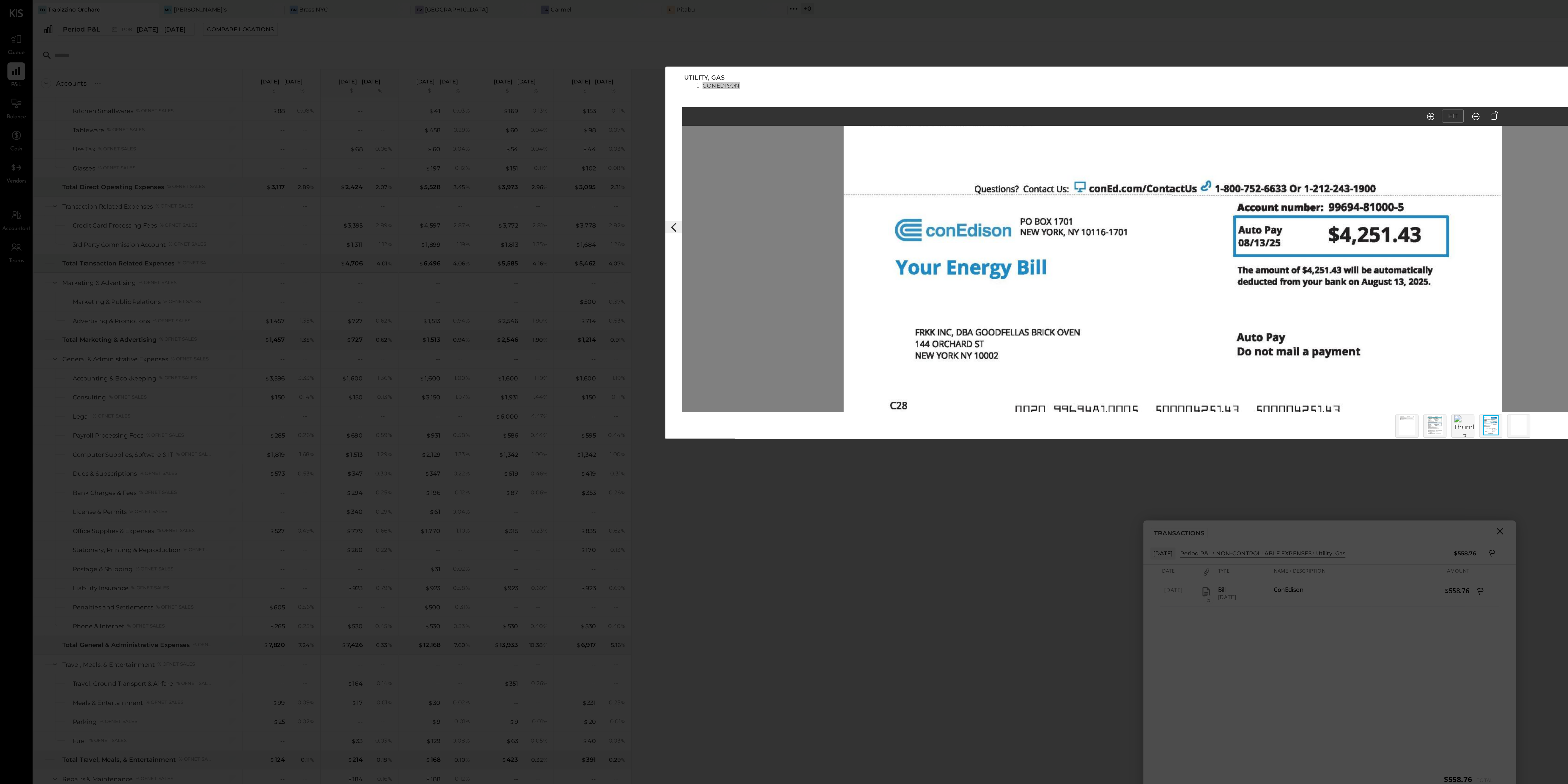
drag, startPoint x: 609, startPoint y: 50, endPoint x: 403, endPoint y: 5, distance: 210.9
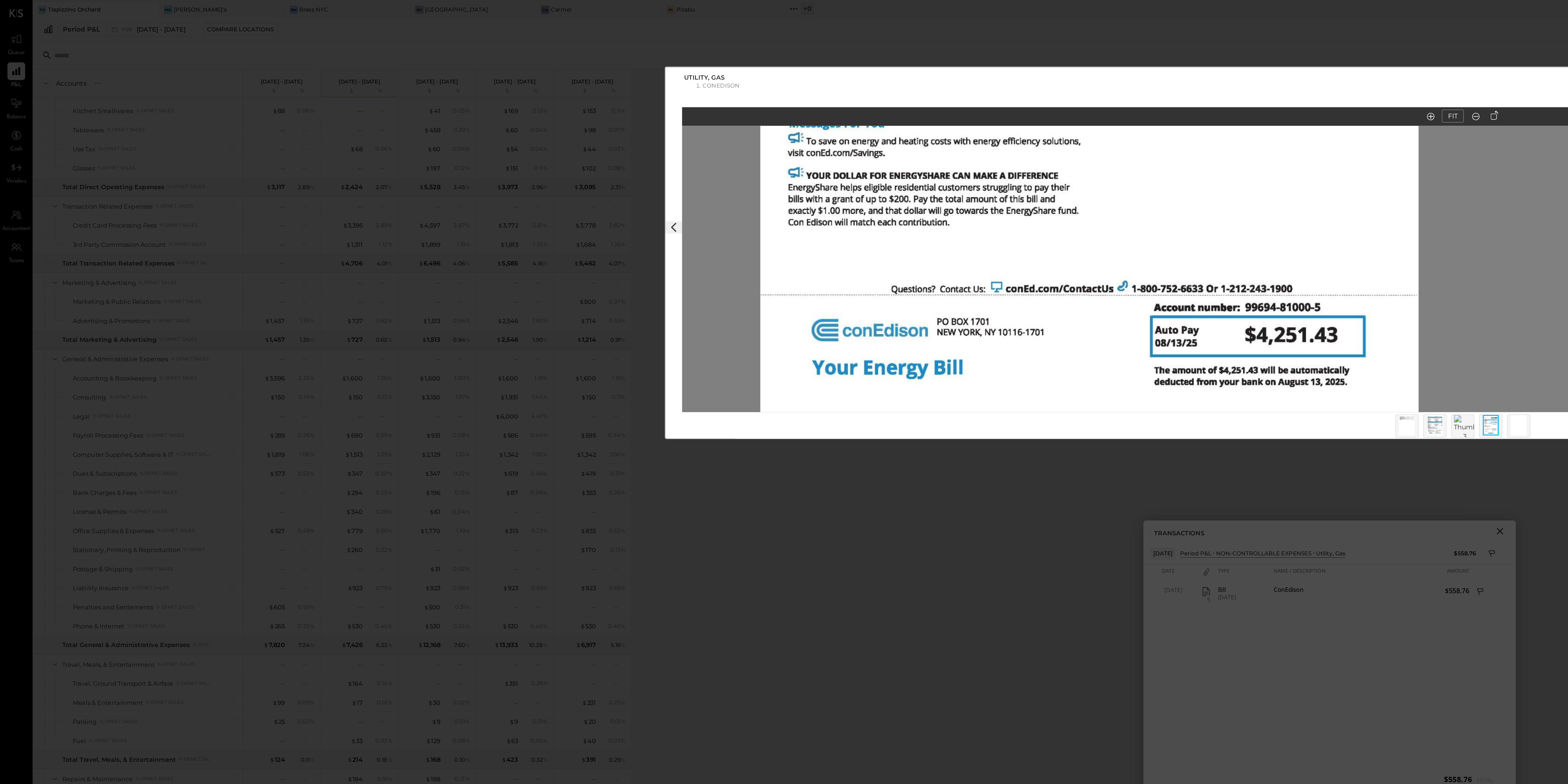
drag, startPoint x: 493, startPoint y: 52, endPoint x: 403, endPoint y: 55, distance: 90.0
click at [403, 55] on div "Utility, Gas ConEdison" at bounding box center [862, 48] width 940 height 19
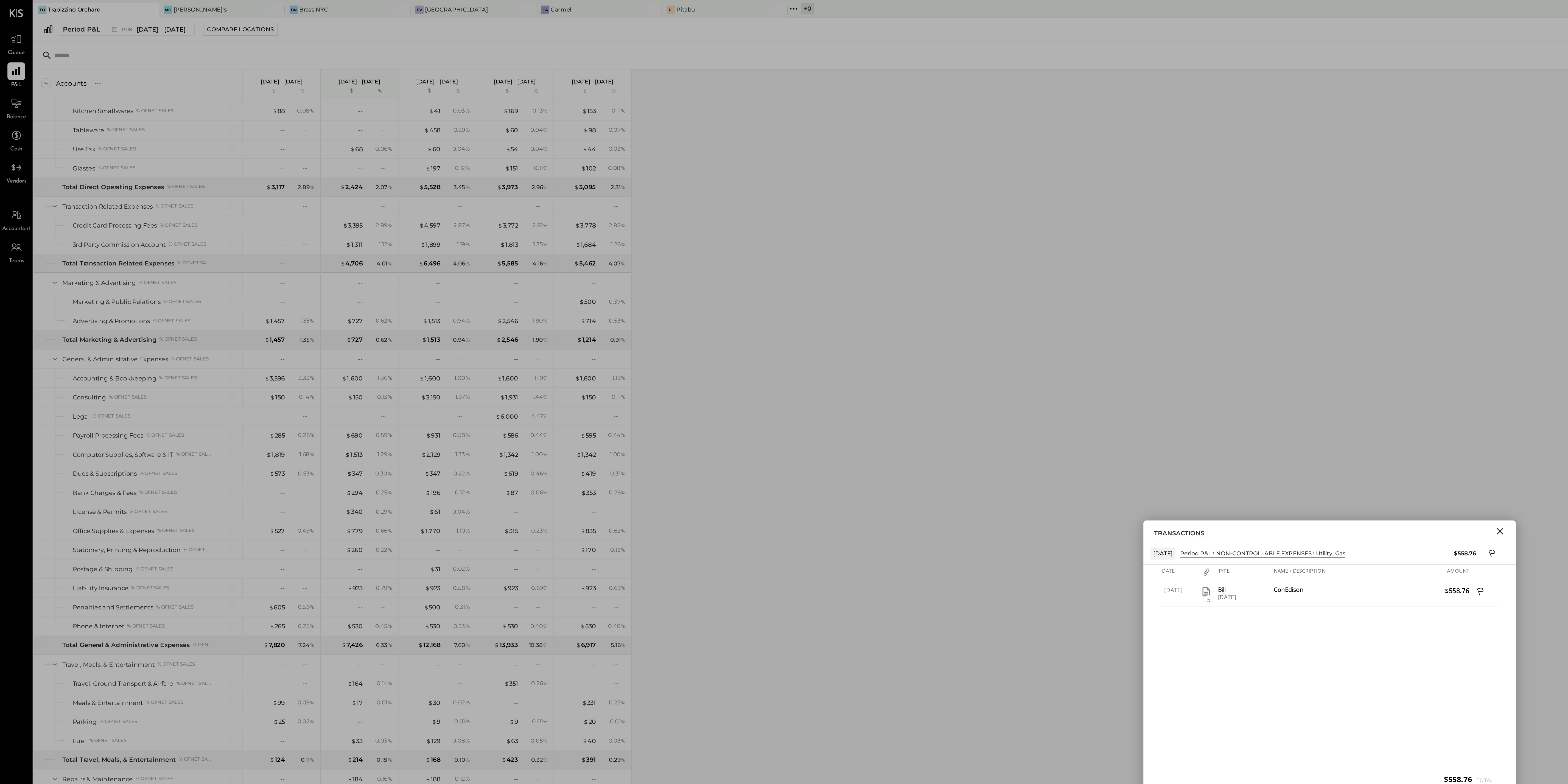
click at [886, 314] on icon "Close" at bounding box center [884, 313] width 7 height 7
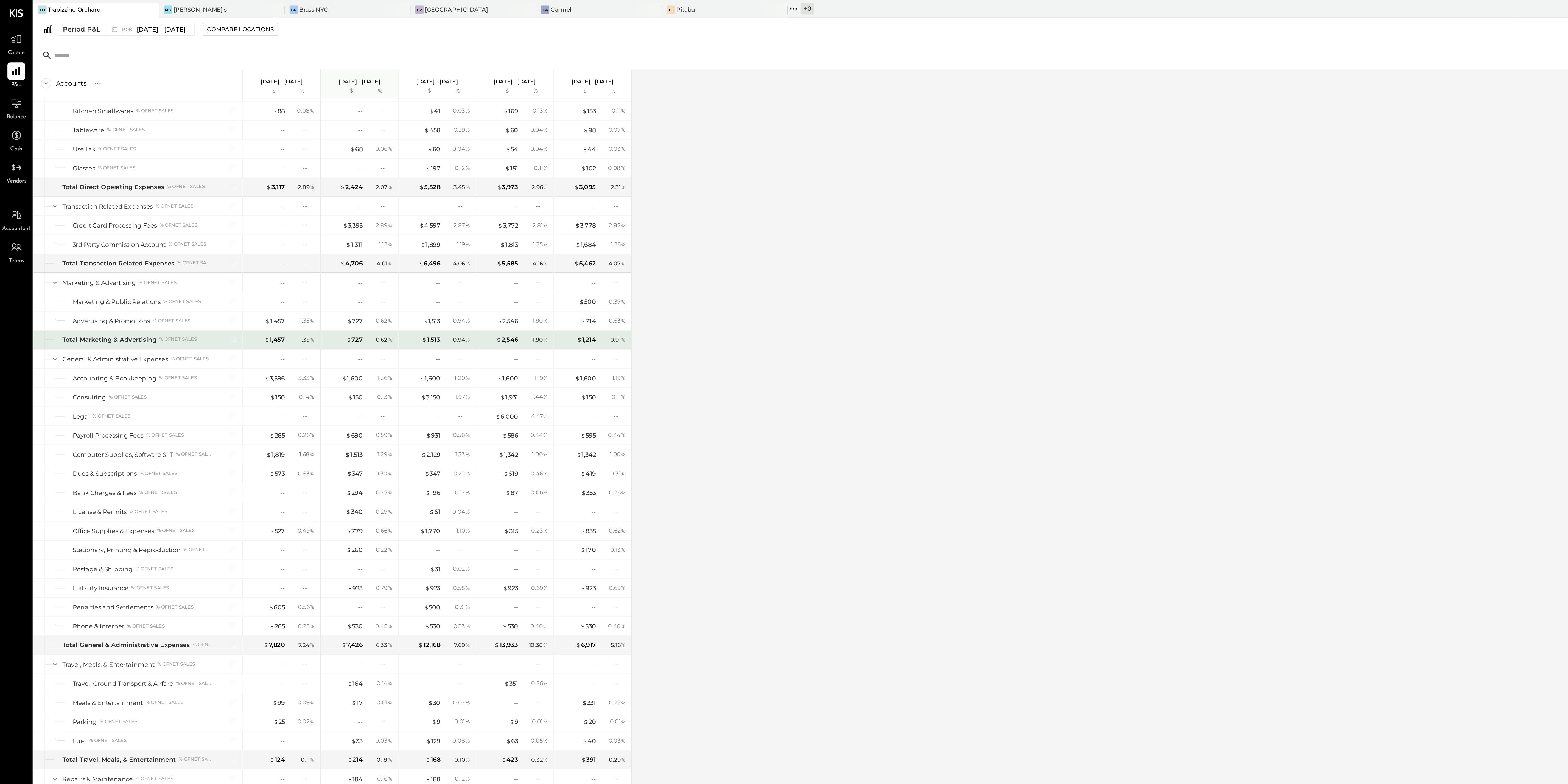
scroll to position [696, 0]
click at [488, 128] on div "Accounts S % GL Jul 28 - Aug 24, 2025 $ % Jun 30 - Jul 27, 2025 $ % May 26 - Ju…" at bounding box center [782, 405] width 1523 height 729
click at [575, 93] on div "Accounts S % GL Jul 28 - Aug 24, 2025 $ % Jun 30 - Jul 27, 2025 $ % May 26 - Ju…" at bounding box center [782, 405] width 1523 height 729
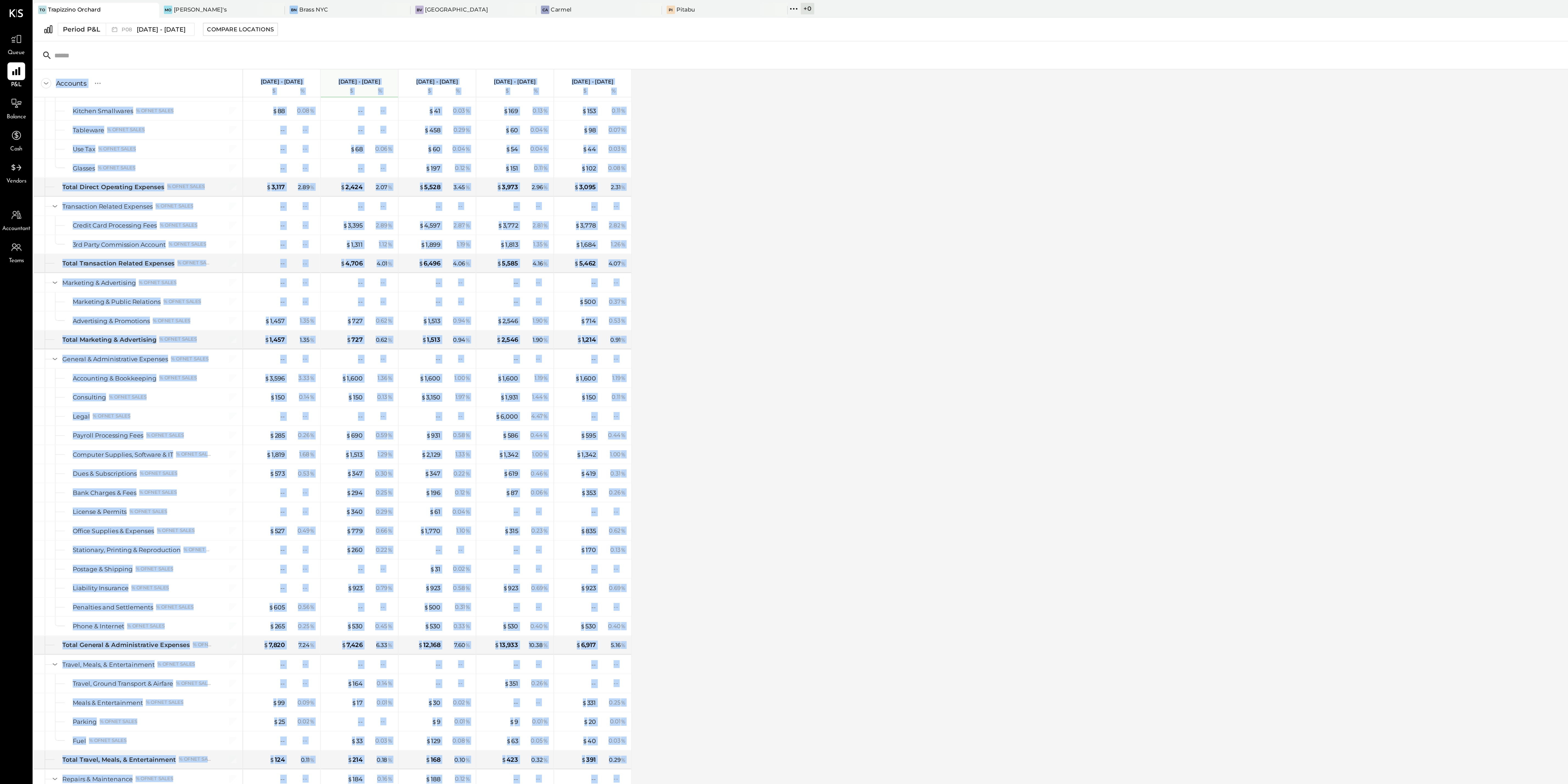
drag, startPoint x: 575, startPoint y: 93, endPoint x: 659, endPoint y: 44, distance: 97.2
click at [659, 42] on div "Accounts S % GL Jul 28 - Aug 24, 2025 $ % Jun 30 - Jul 27, 2025 $ % May 26 - Ju…" at bounding box center [782, 405] width 1523 height 729
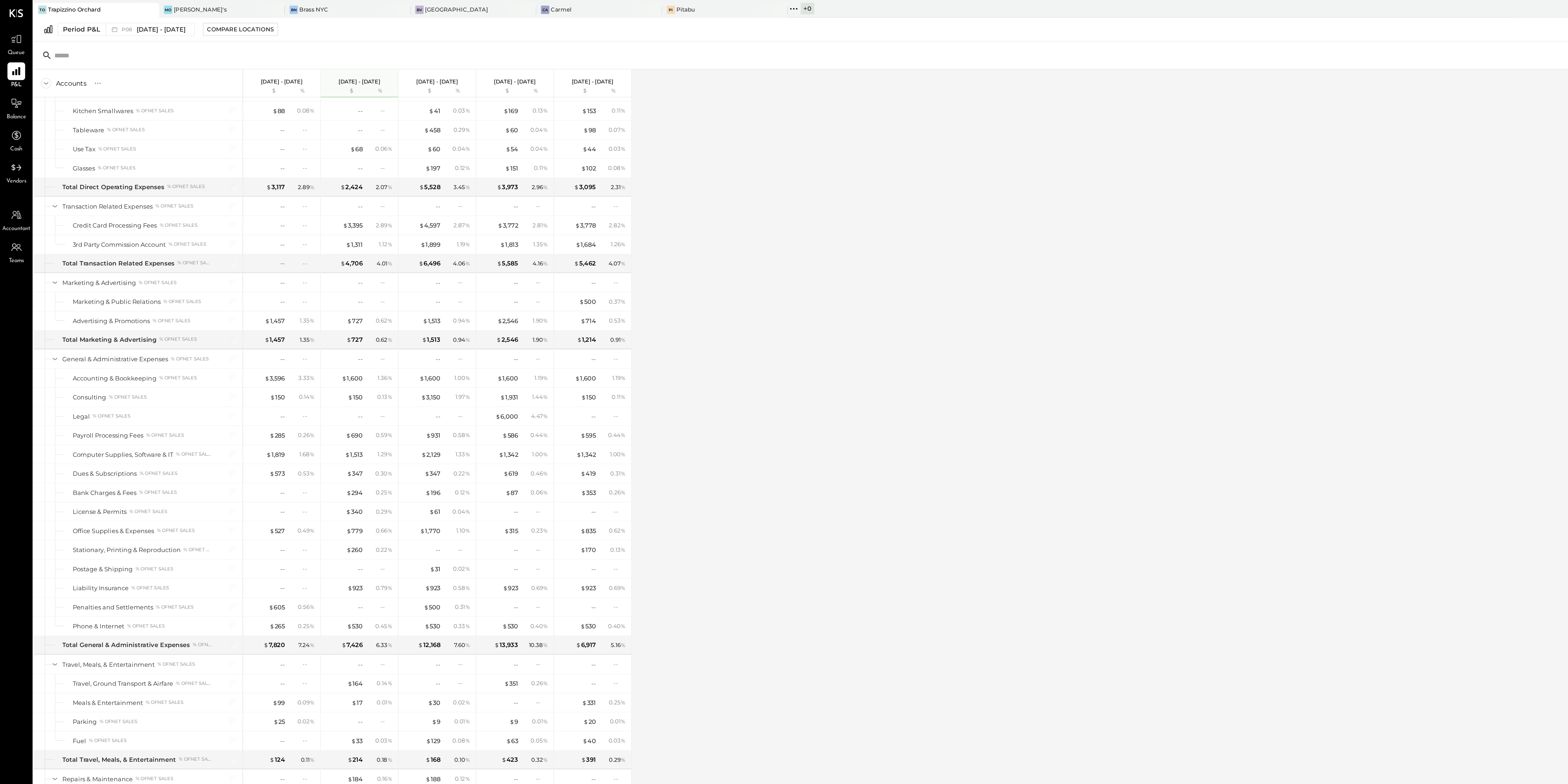
click at [635, 62] on div "Accounts S % GL Jul 28 - Aug 24, 2025 $ % Jun 30 - Jul 27, 2025 $ % May 26 - Ju…" at bounding box center [782, 405] width 1523 height 729
click at [535, 145] on div "Accounts S % GL Jul 28 - Aug 24, 2025 $ % Jun 30 - Jul 27, 2025 $ % May 26 - Ju…" at bounding box center [782, 405] width 1523 height 729
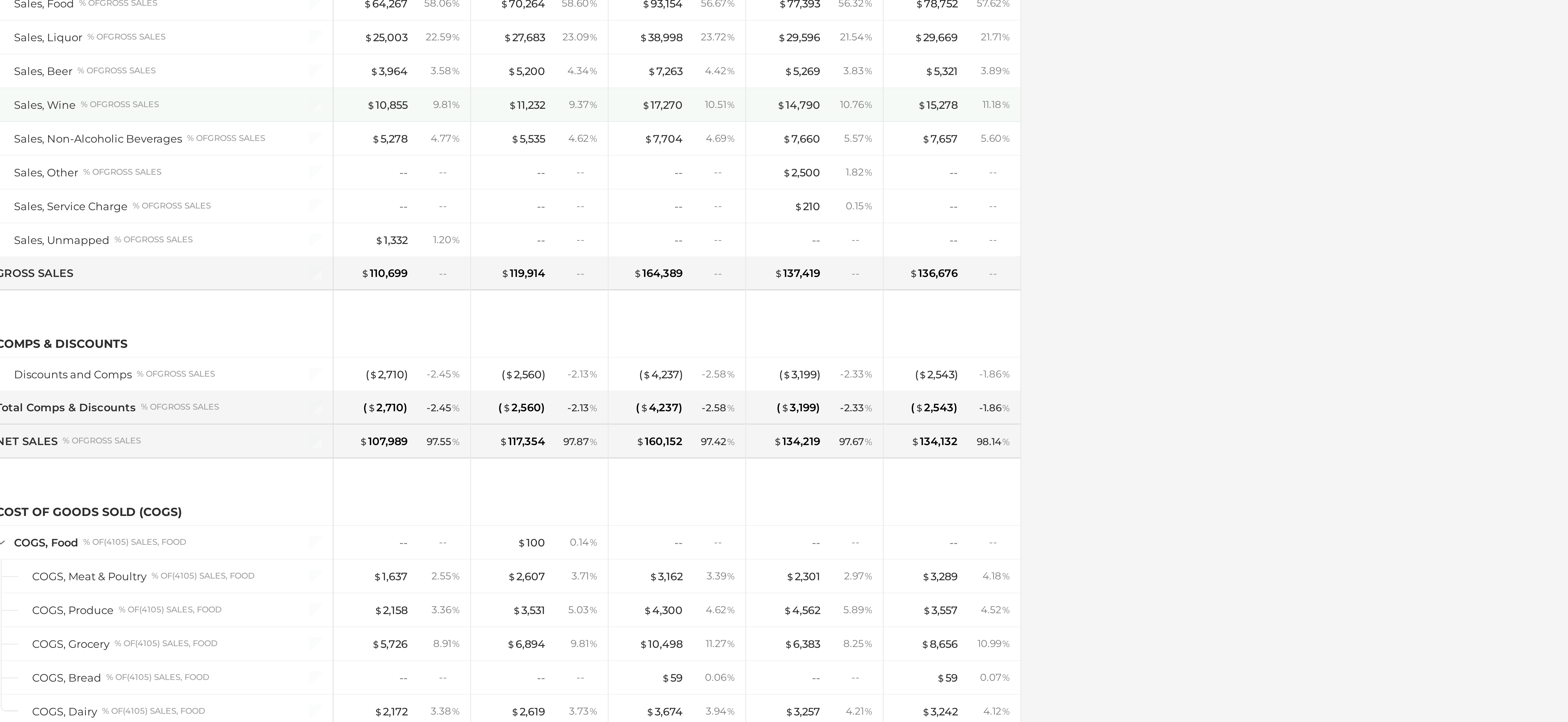
scroll to position [20, 0]
click at [399, 138] on div "Accounts S % GL Jul 28 - Aug 24, 2025 $ % Jun 30 - Jul 27, 2025 $ % May 26 - Ju…" at bounding box center [782, 374] width 1523 height 667
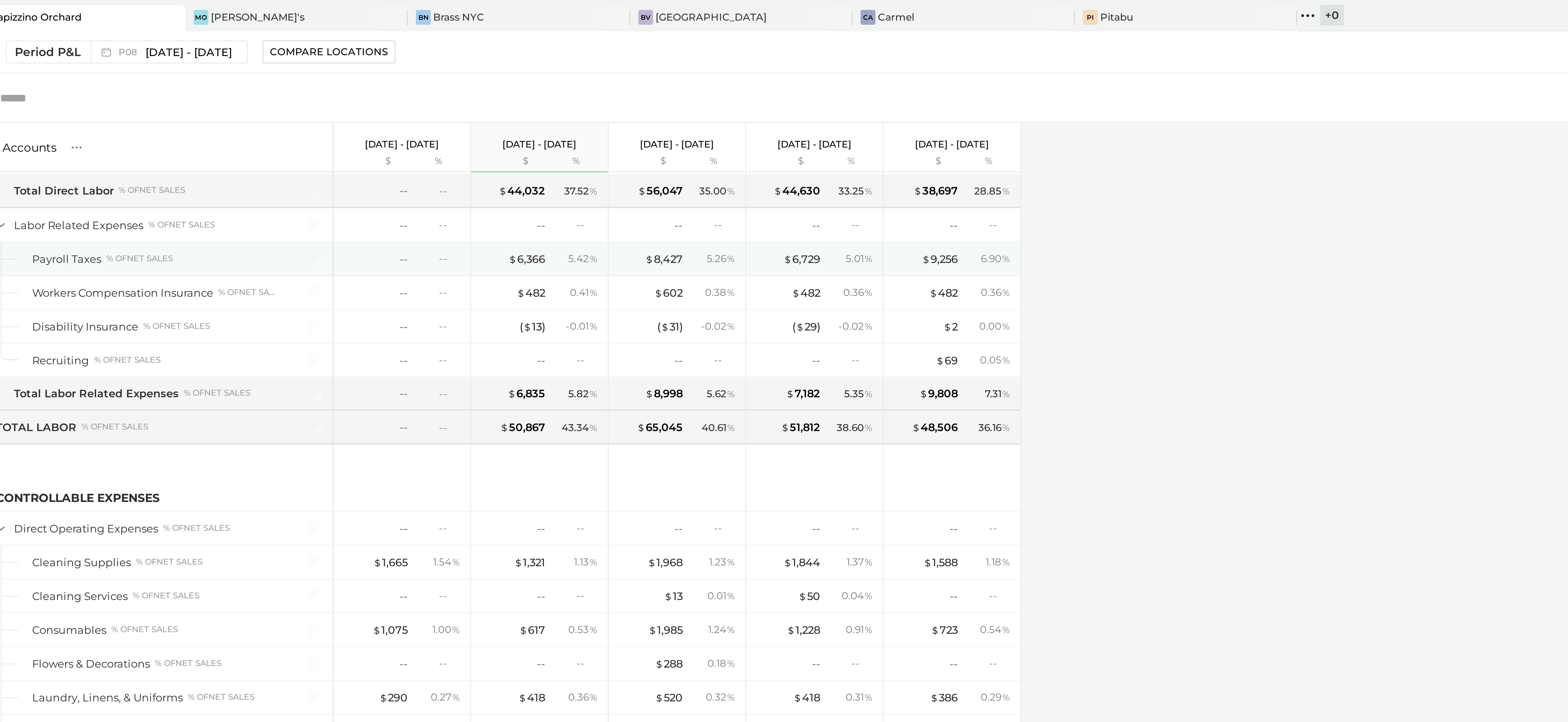
scroll to position [498, 0]
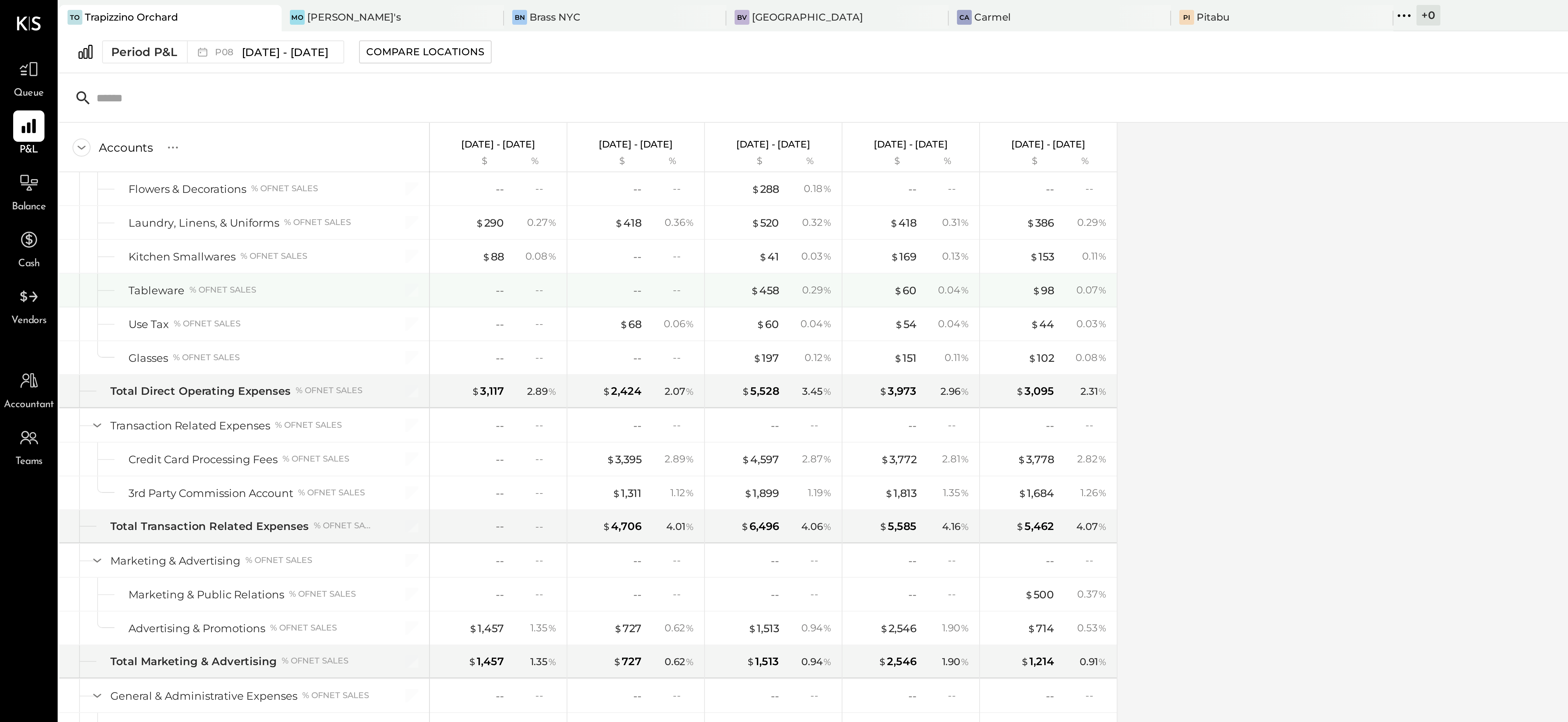
scroll to position [661, 0]
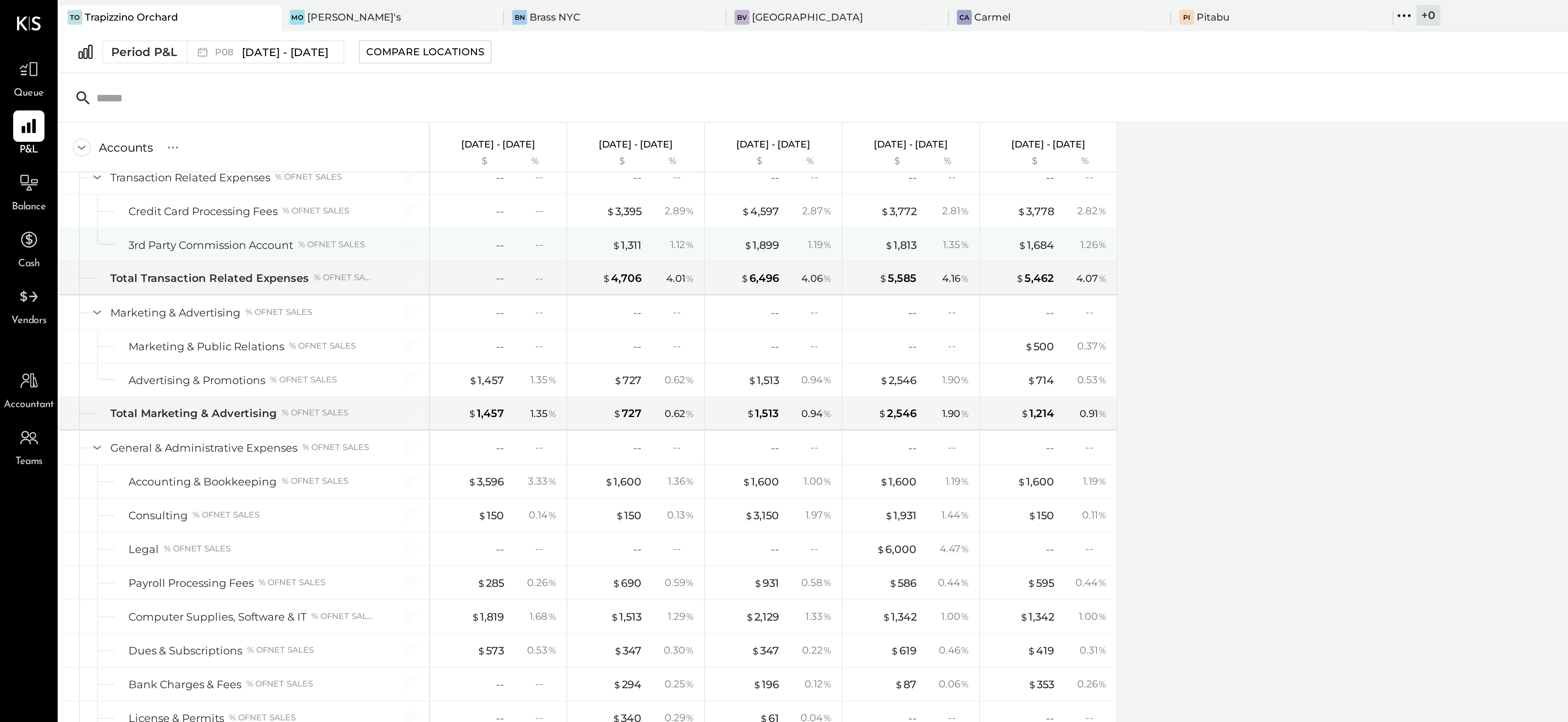
scroll to position [776, 0]
click at [210, 79] on div "$ 1,311" at bounding box center [209, 82] width 10 height 5
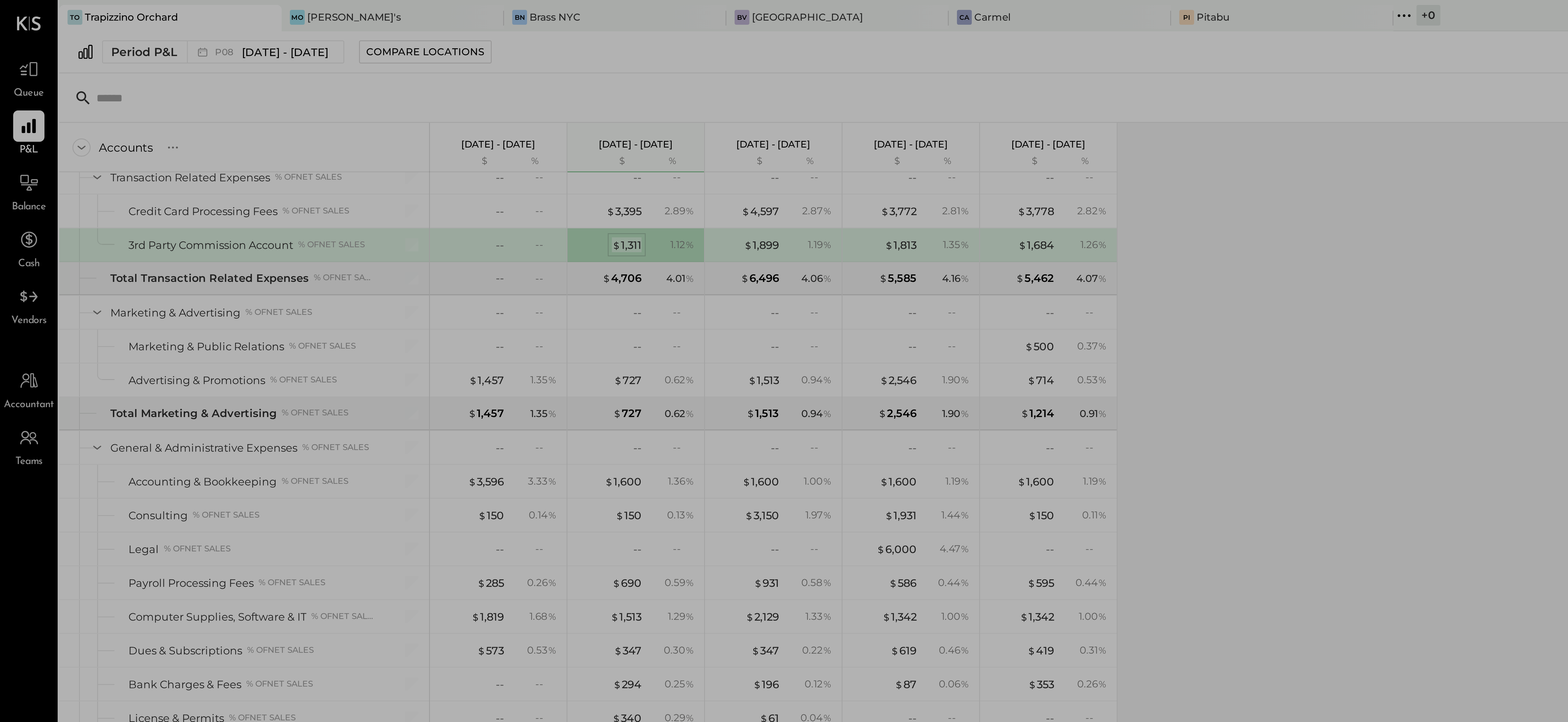
click at [211, 79] on div "$ 1,311" at bounding box center [209, 82] width 10 height 5
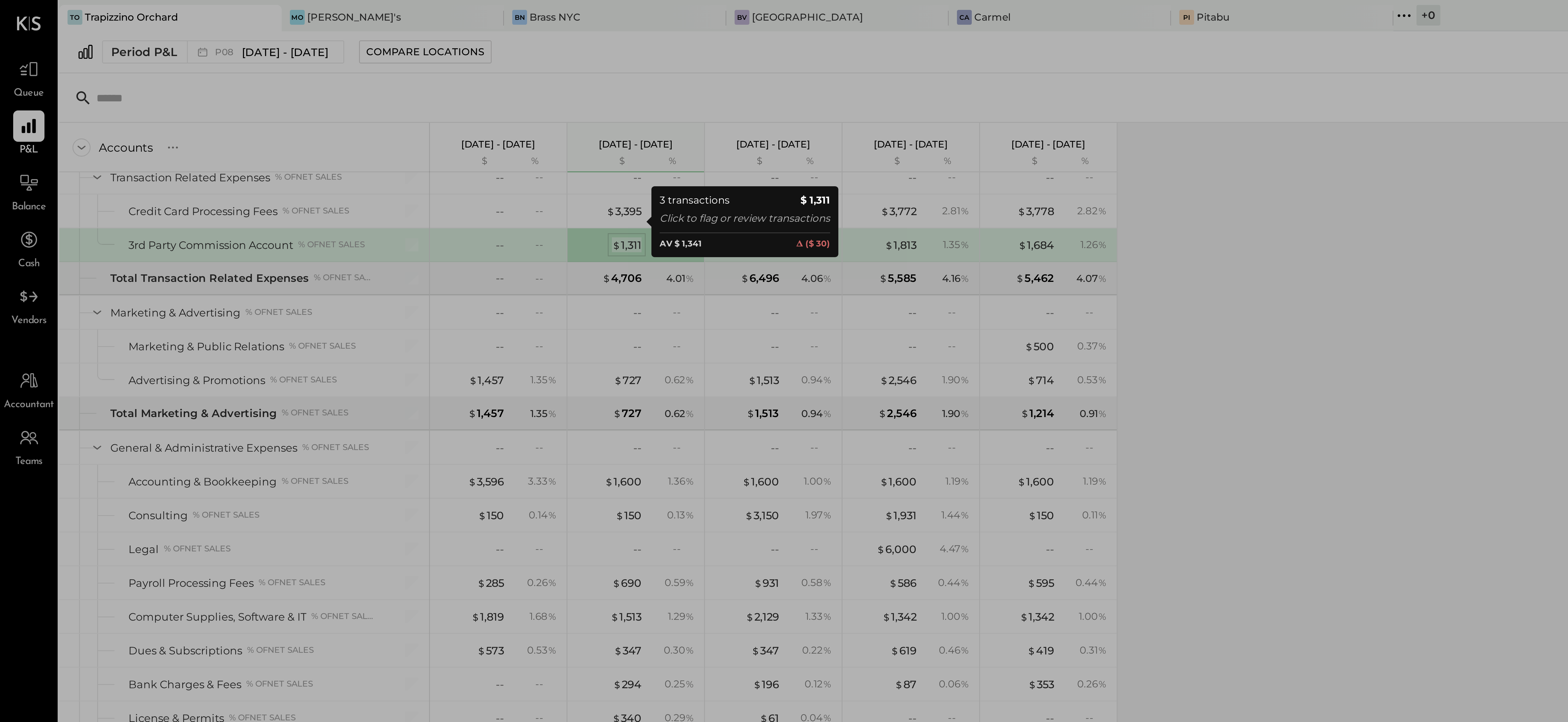
click at [211, 79] on div "$ 1,311" at bounding box center [209, 82] width 10 height 5
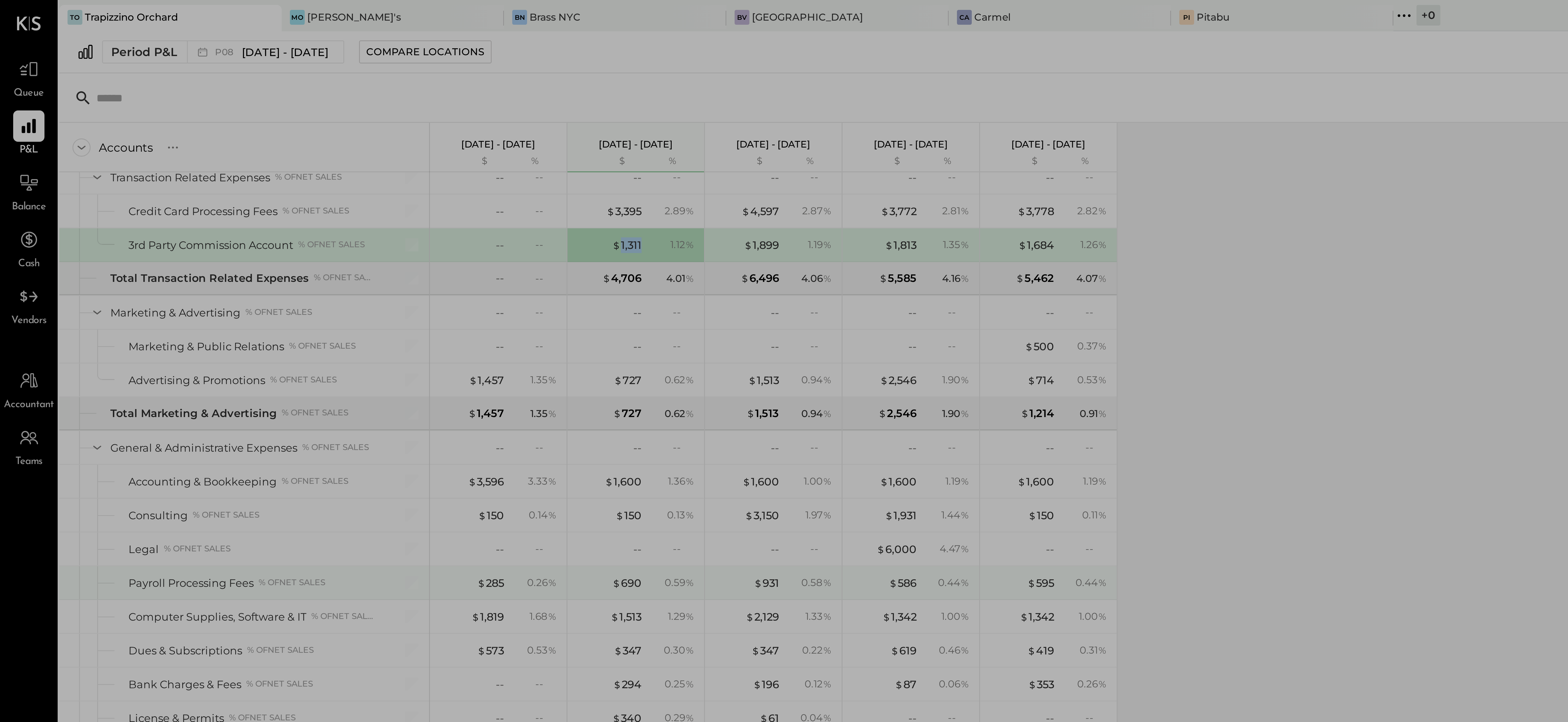
scroll to position [797, 0]
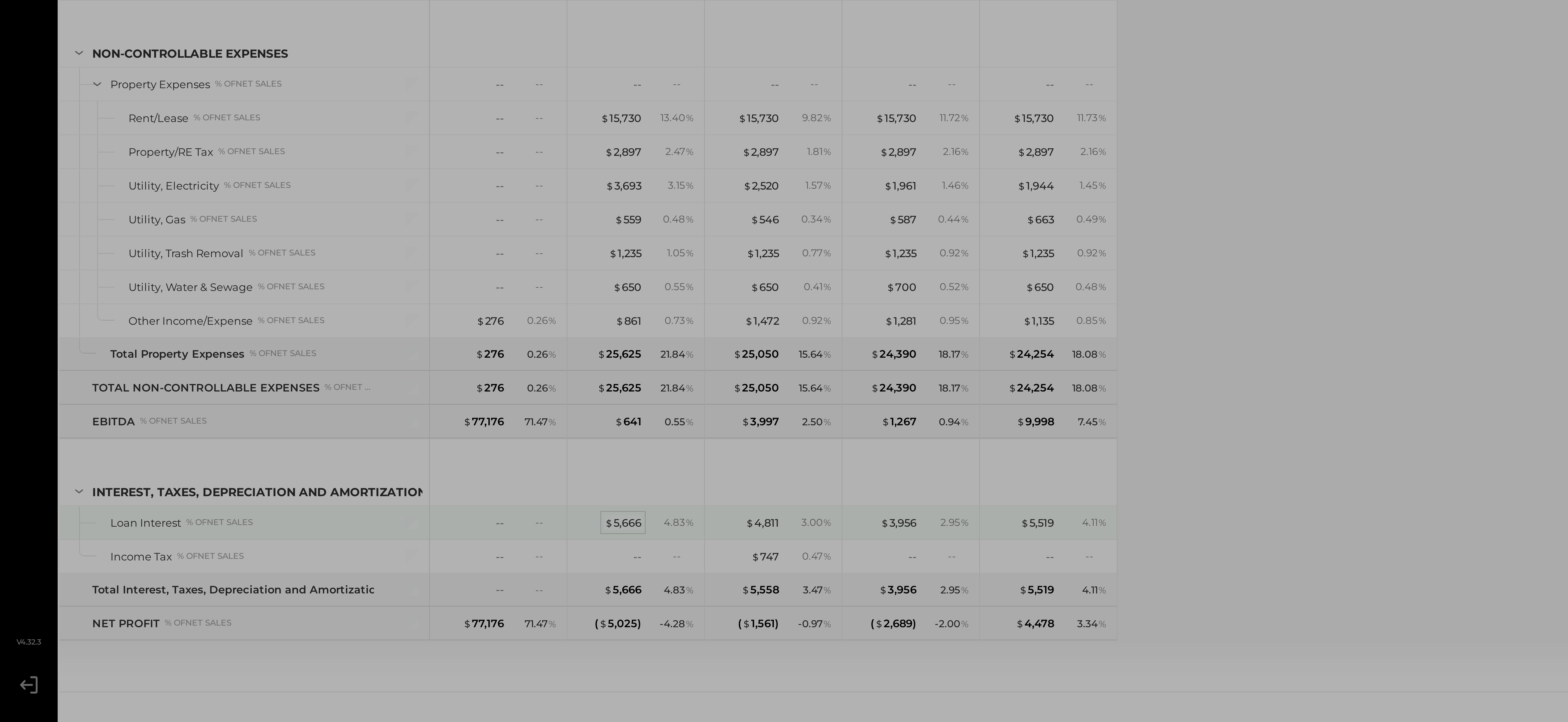
click at [206, 654] on div "$ 5,666" at bounding box center [208, 655] width 12 height 5
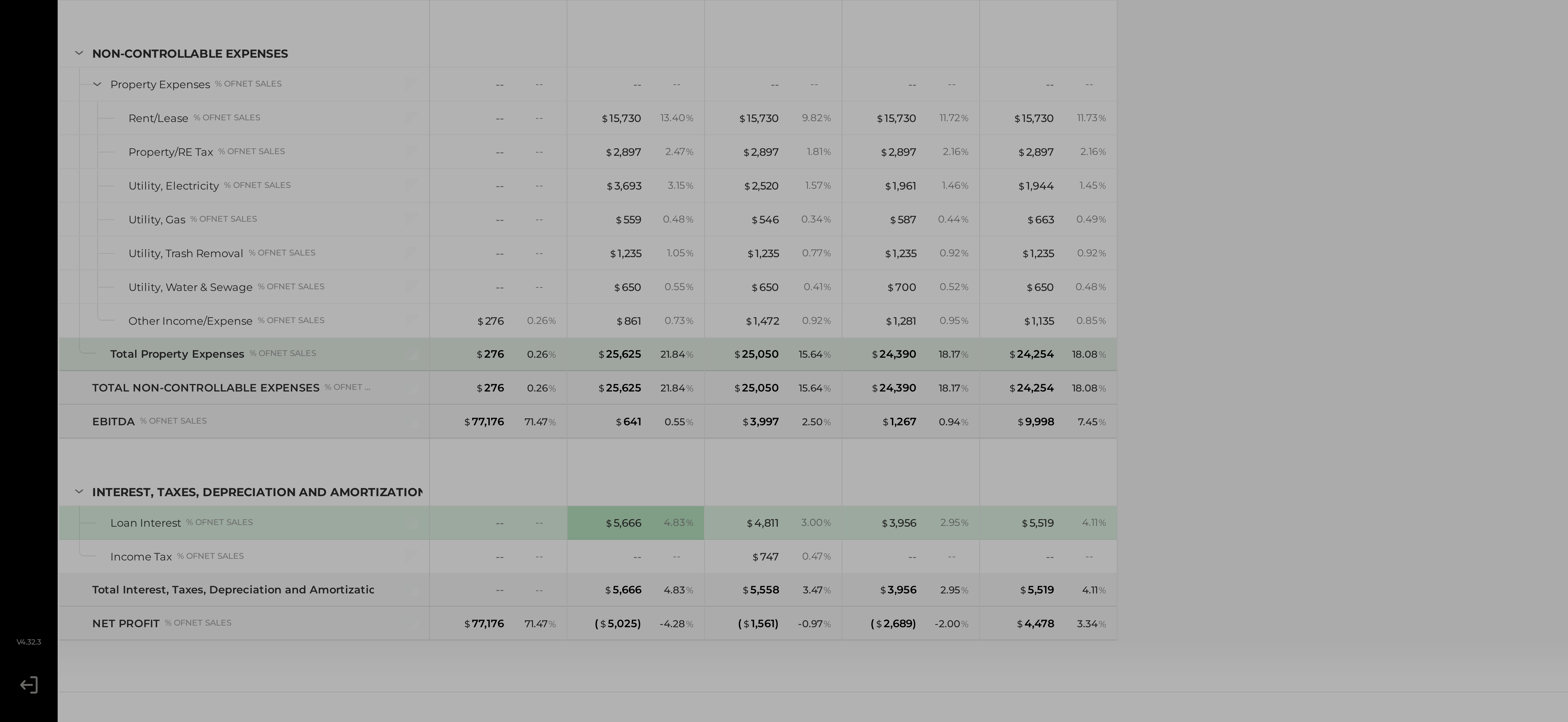
scroll to position [797, 0]
